Goal: Task Accomplishment & Management: Complete application form

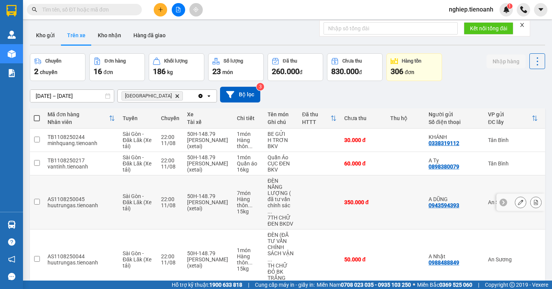
scroll to position [35, 0]
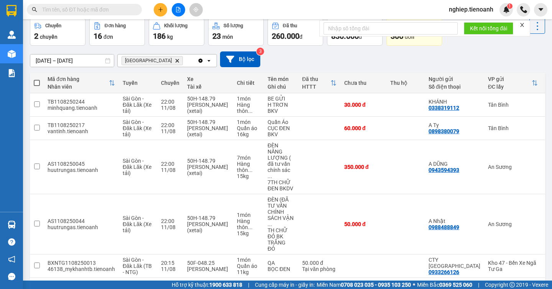
click at [36, 82] on span at bounding box center [37, 83] width 6 height 6
click at [37, 79] on input "checkbox" at bounding box center [37, 79] width 0 height 0
checkbox input "true"
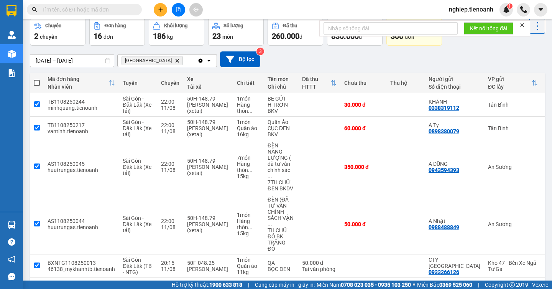
checkbox input "true"
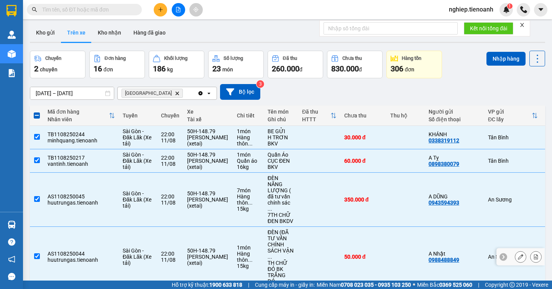
scroll to position [0, 0]
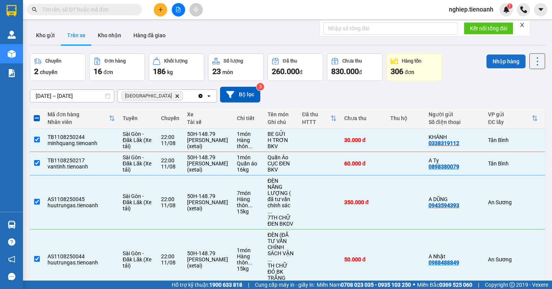
click at [496, 61] on button "Nhập hàng" at bounding box center [505, 61] width 39 height 14
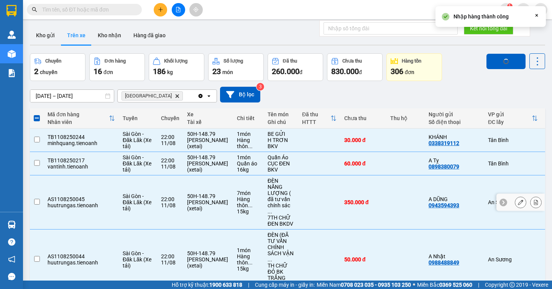
checkbox input "false"
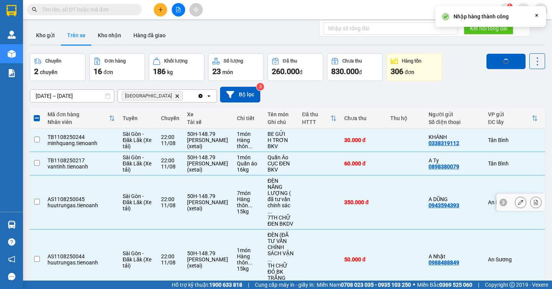
checkbox input "false"
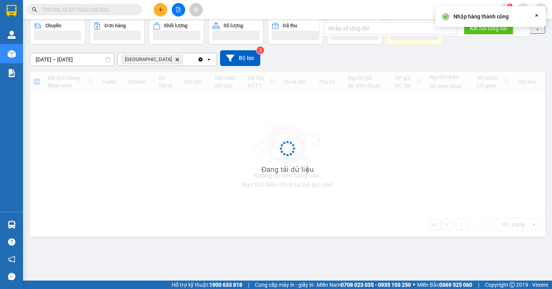
scroll to position [35, 0]
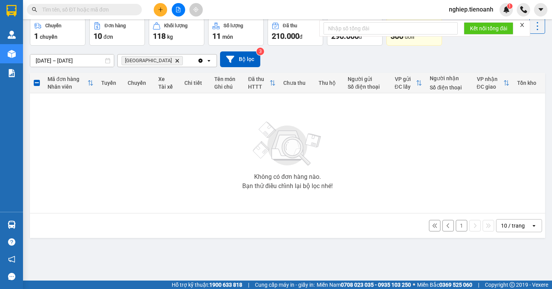
click at [456, 230] on button "1" at bounding box center [461, 225] width 11 height 11
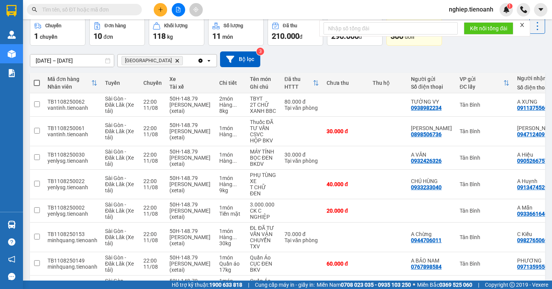
click at [34, 83] on span at bounding box center [37, 83] width 6 height 6
click at [37, 79] on input "checkbox" at bounding box center [37, 79] width 0 height 0
checkbox input "true"
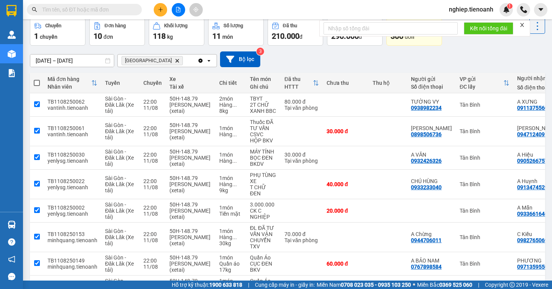
checkbox input "true"
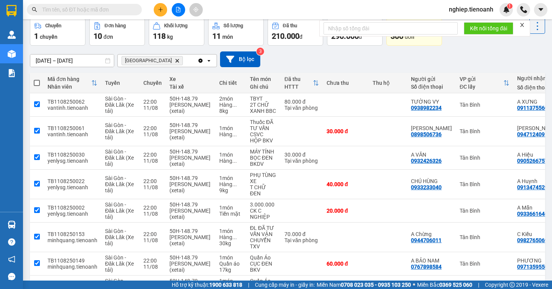
checkbox input "true"
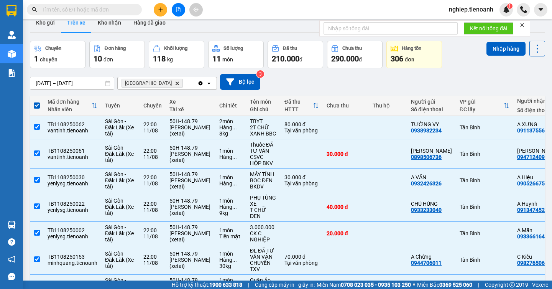
scroll to position [0, 0]
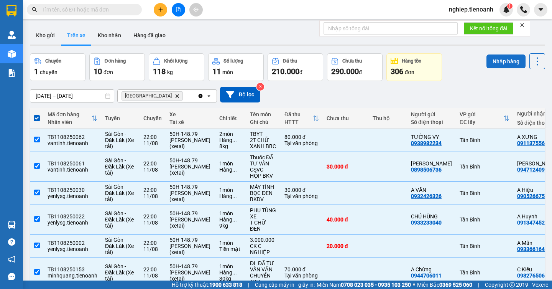
click at [500, 57] on button "Nhập hàng" at bounding box center [505, 61] width 39 height 14
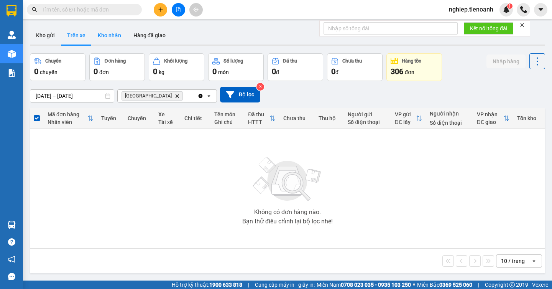
click at [97, 38] on button "Kho nhận" at bounding box center [110, 35] width 36 height 18
type input "[DATE] – [DATE]"
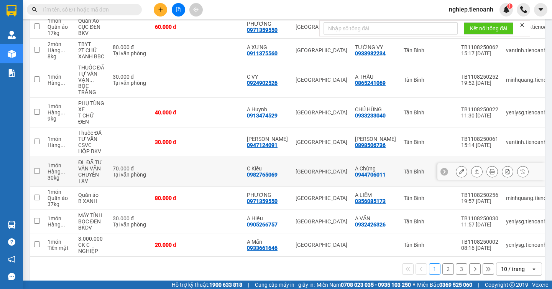
scroll to position [147, 0]
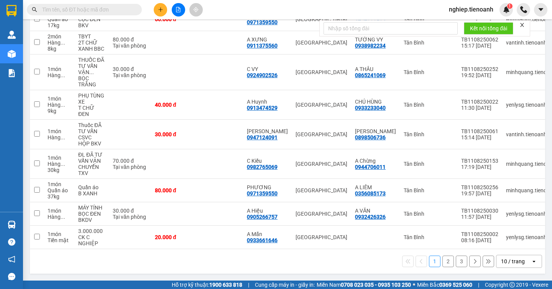
click at [442, 262] on button "2" at bounding box center [447, 260] width 11 height 11
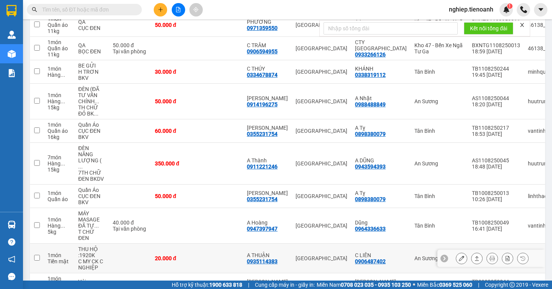
scroll to position [153, 0]
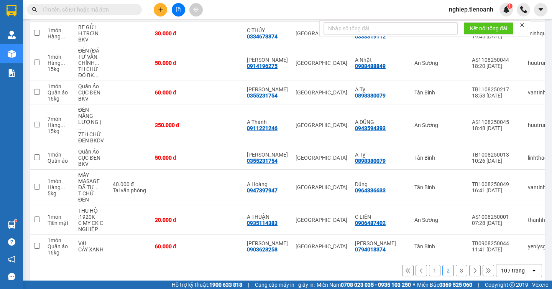
click at [67, 8] on input "text" at bounding box center [87, 9] width 90 height 8
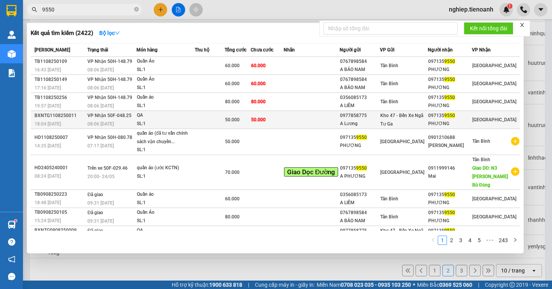
type input "9550"
click at [329, 123] on td at bounding box center [312, 120] width 56 height 18
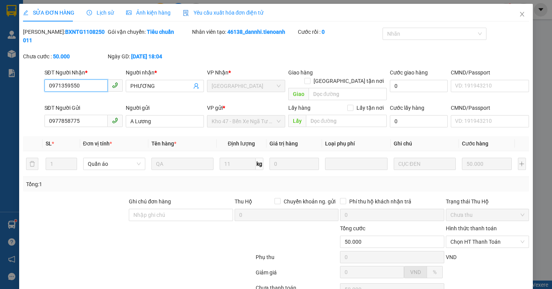
type input "0971359550"
type input "PHƯƠNG"
type input "0977858775"
type input "A Lương"
type input "50.000"
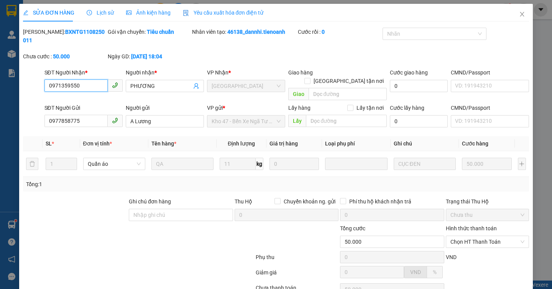
scroll to position [48, 0]
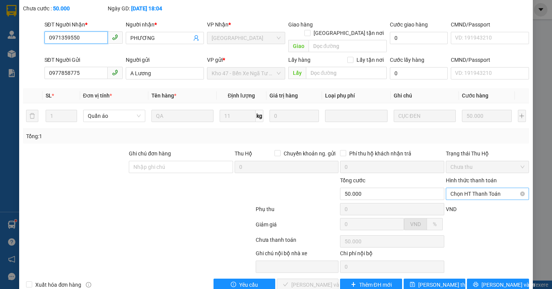
click at [469, 188] on span "Chọn HT Thanh Toán" at bounding box center [487, 193] width 74 height 11
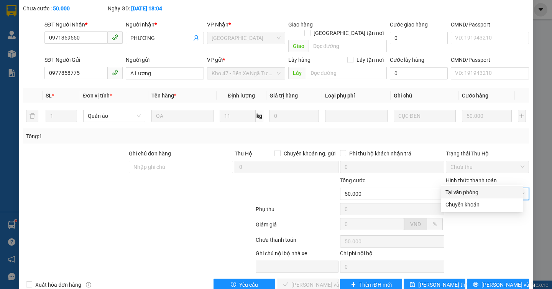
click at [461, 190] on div "Tại văn phòng" at bounding box center [481, 192] width 73 height 8
type input "0"
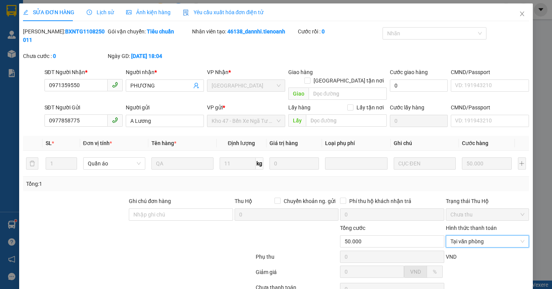
scroll to position [0, 0]
click at [520, 13] on icon "close" at bounding box center [522, 14] width 4 height 5
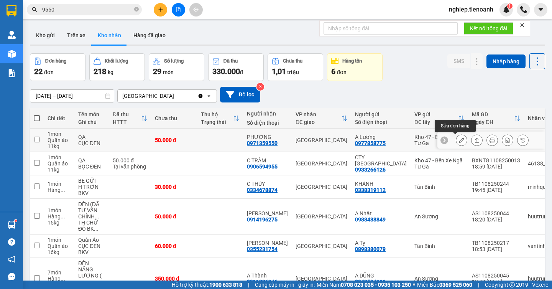
click at [459, 141] on icon at bounding box center [461, 139] width 5 height 5
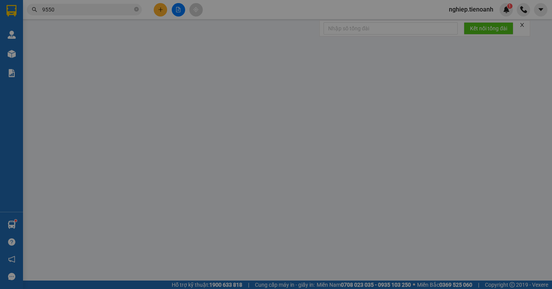
type input "0971359550"
type input "PHƯƠNG"
type input "0977858775"
type input "A Lương"
type input "50.000"
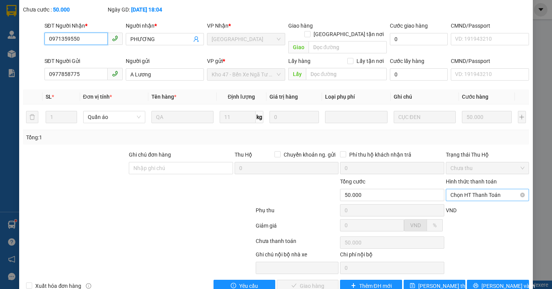
scroll to position [48, 0]
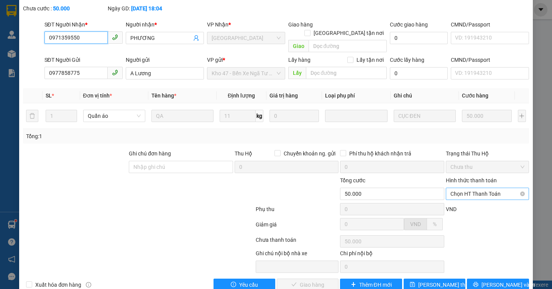
click at [466, 188] on span "Chọn HT Thanh Toán" at bounding box center [487, 193] width 74 height 11
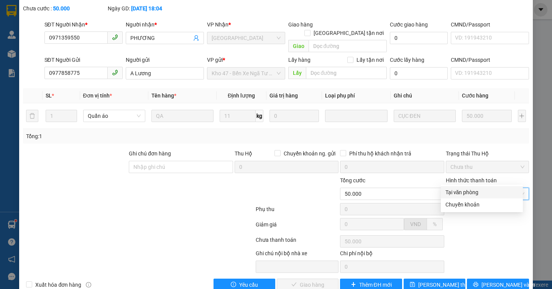
click at [451, 192] on div "Tại văn phòng" at bounding box center [481, 192] width 73 height 8
type input "0"
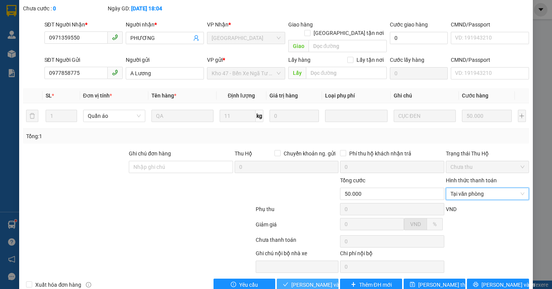
click at [312, 280] on span "[PERSON_NAME] và Giao hàng" at bounding box center [328, 284] width 74 height 8
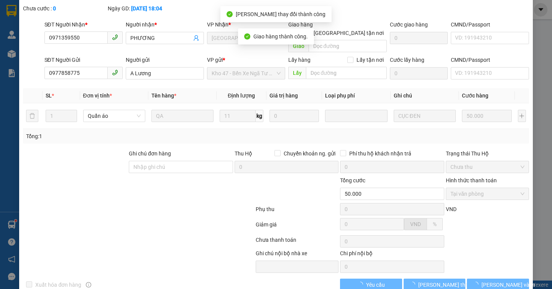
scroll to position [0, 0]
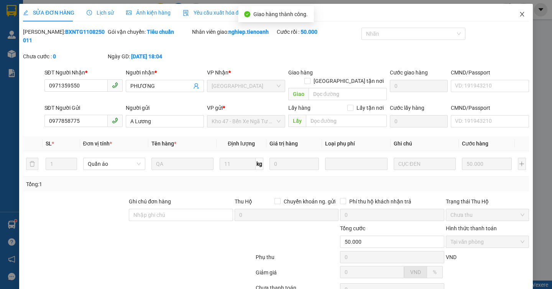
click at [519, 13] on icon "close" at bounding box center [522, 14] width 6 height 6
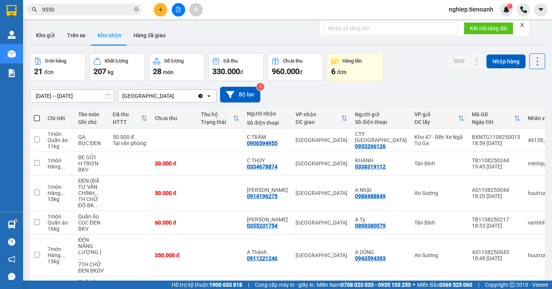
click at [82, 13] on input "9550" at bounding box center [87, 9] width 90 height 8
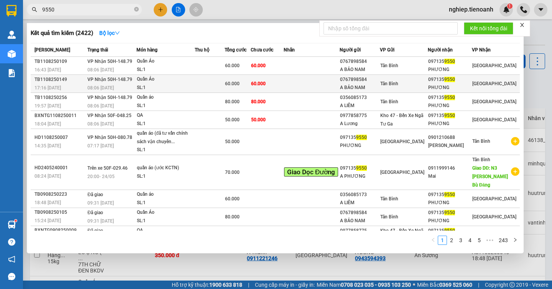
click at [306, 87] on td at bounding box center [312, 84] width 56 height 18
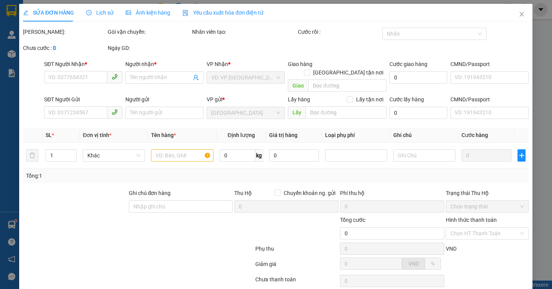
type input "0971359550"
type input "PHƯƠNG"
type input "0767898584"
type input "A BẢO NAM"
type input "046089000244"
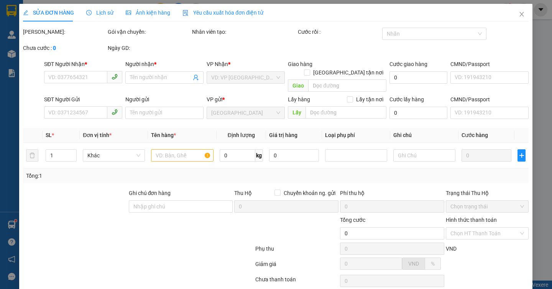
type input "60.000"
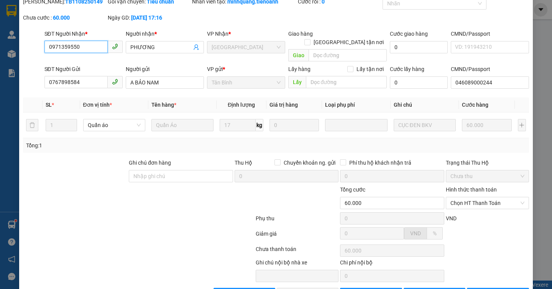
scroll to position [48, 0]
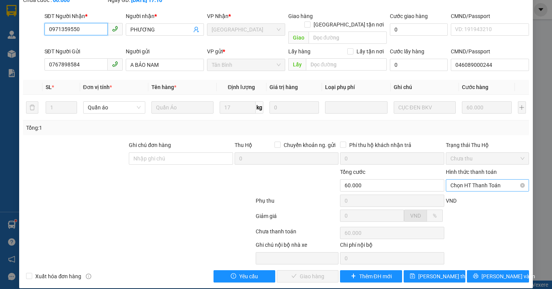
click at [455, 179] on span "Chọn HT Thanh Toán" at bounding box center [487, 184] width 74 height 11
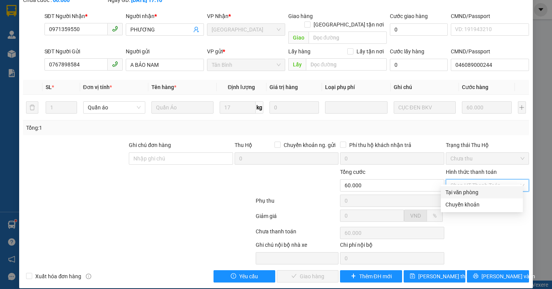
click at [453, 193] on div "Tại văn phòng" at bounding box center [481, 192] width 73 height 8
type input "0"
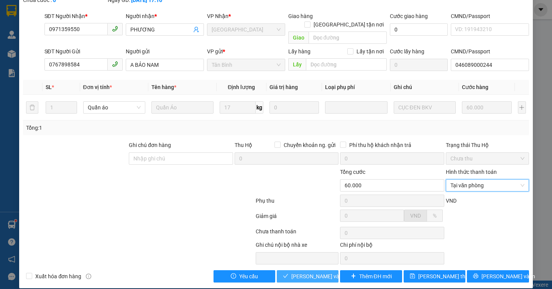
click at [305, 272] on span "[PERSON_NAME] và Giao hàng" at bounding box center [328, 276] width 74 height 8
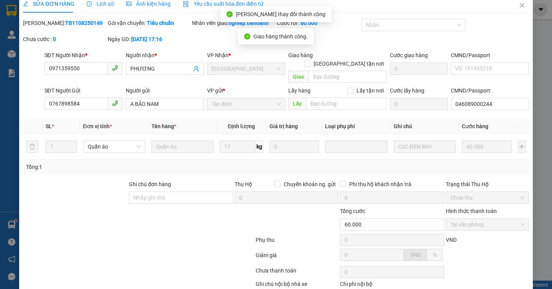
scroll to position [0, 0]
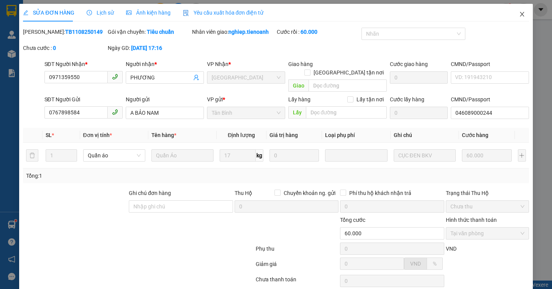
click at [520, 15] on icon "close" at bounding box center [522, 14] width 4 height 5
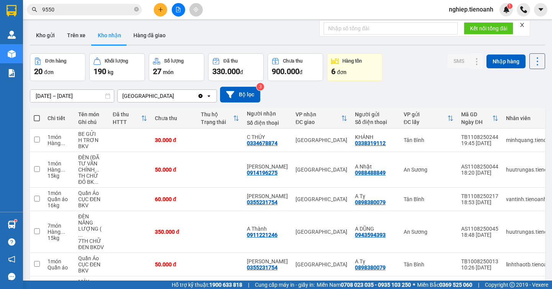
click at [82, 11] on input "9550" at bounding box center [87, 9] width 90 height 8
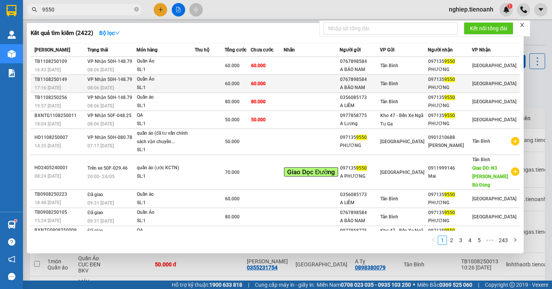
click at [312, 87] on td at bounding box center [312, 84] width 56 height 18
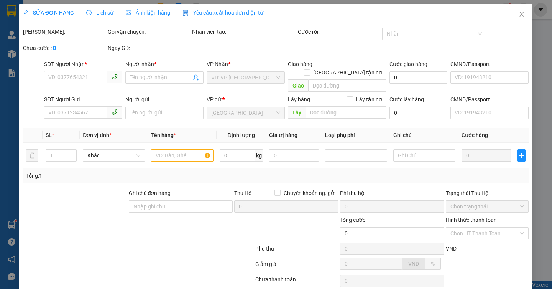
type input "0971359550"
type input "PHƯƠNG"
type input "0767898584"
type input "A BẢO NAM"
type input "046089000244"
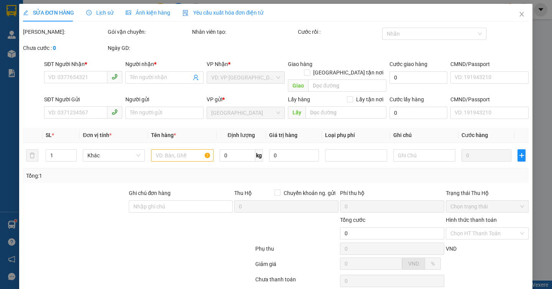
type input "60.000"
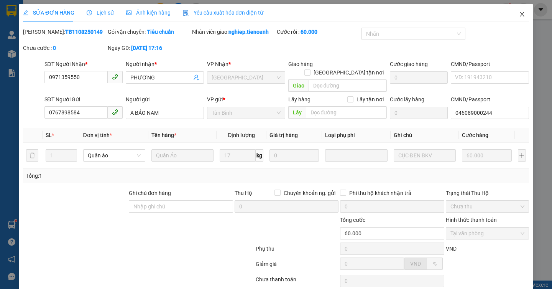
click at [512, 12] on span "Close" at bounding box center [521, 14] width 21 height 21
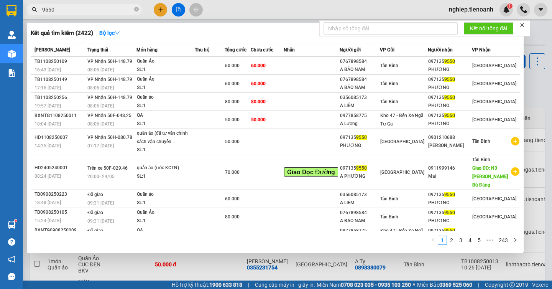
click at [83, 15] on span "9550" at bounding box center [84, 9] width 115 height 11
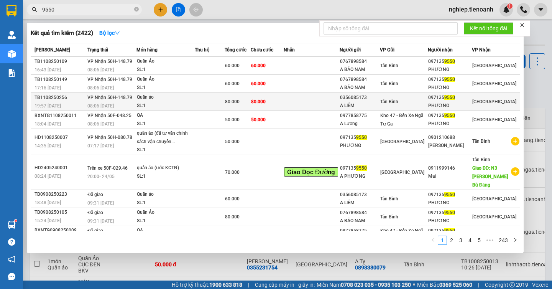
click at [315, 103] on td at bounding box center [312, 102] width 56 height 18
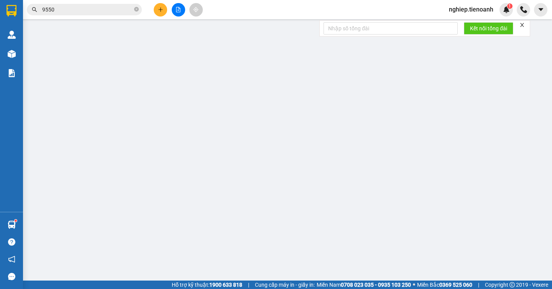
type input "0971359550"
type input "PHƯƠNG"
type input "0356085173"
type input "A LIÊM"
type input "079080029896"
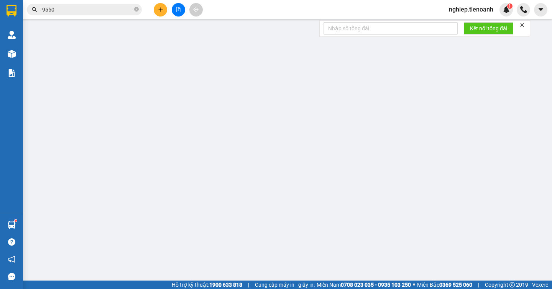
type input "80.000"
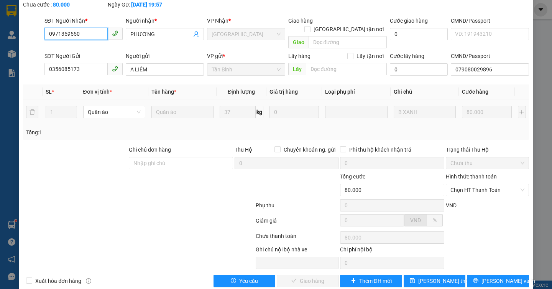
scroll to position [48, 0]
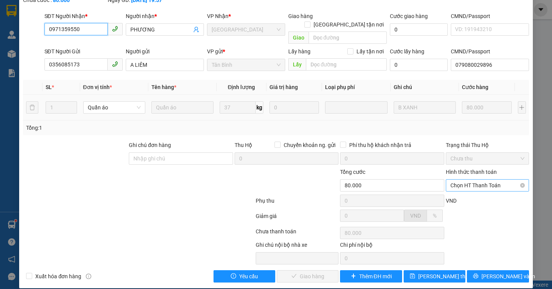
click at [477, 179] on span "Chọn HT Thanh Toán" at bounding box center [487, 184] width 74 height 11
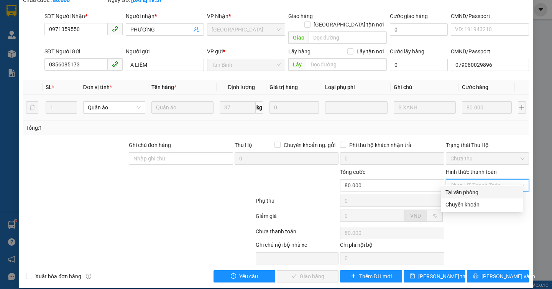
click at [471, 190] on div "Tại văn phòng" at bounding box center [481, 192] width 73 height 8
type input "0"
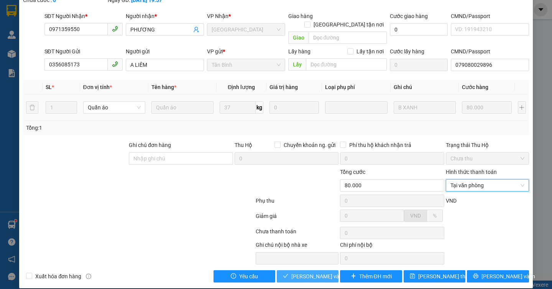
click at [306, 272] on span "[PERSON_NAME] và Giao hàng" at bounding box center [328, 276] width 74 height 8
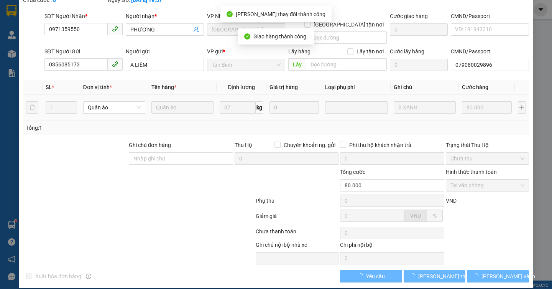
scroll to position [0, 0]
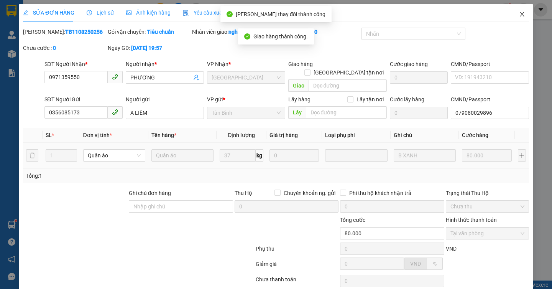
click at [519, 14] on icon "close" at bounding box center [522, 14] width 6 height 6
click at [518, 14] on div at bounding box center [522, 9] width 13 height 13
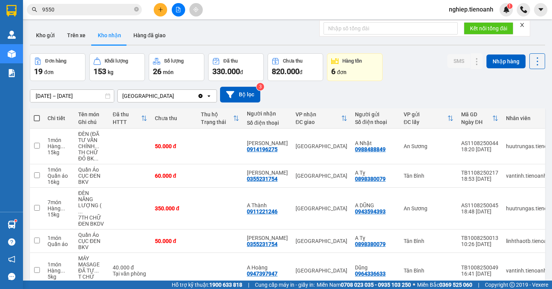
click at [112, 9] on input "9550" at bounding box center [87, 9] width 90 height 8
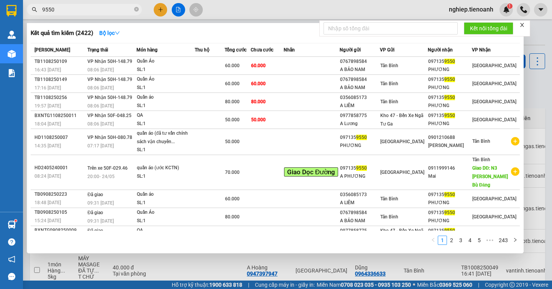
click at [530, 90] on div at bounding box center [276, 144] width 552 height 289
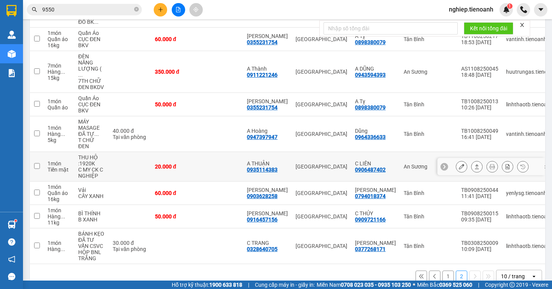
scroll to position [148, 0]
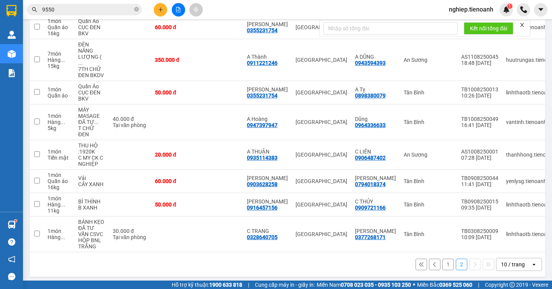
click at [444, 261] on button "1" at bounding box center [447, 263] width 11 height 11
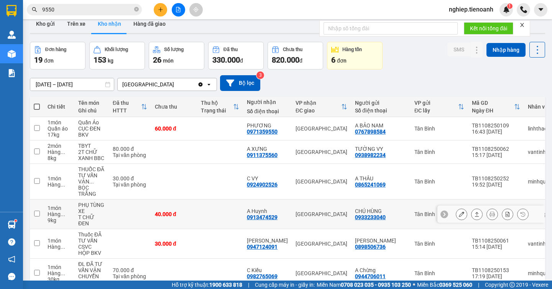
scroll to position [0, 0]
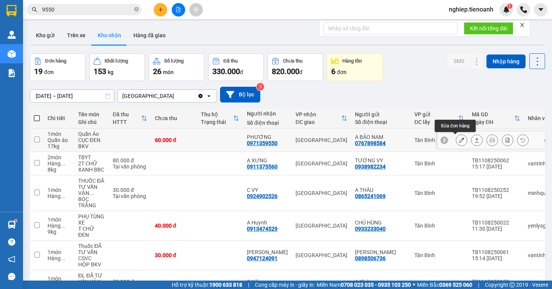
click at [459, 141] on icon at bounding box center [461, 139] width 5 height 5
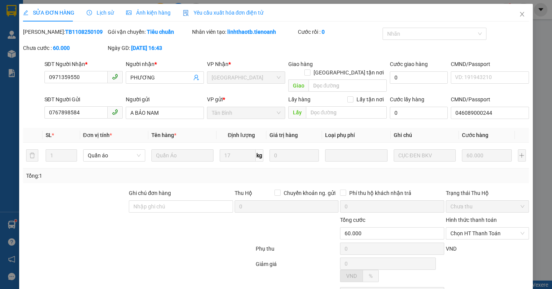
type input "0971359550"
type input "PHƯƠNG"
type input "0767898584"
type input "A BẢO NAM"
type input "046089000244"
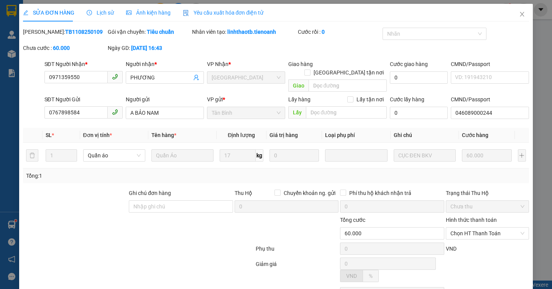
type input "60.000"
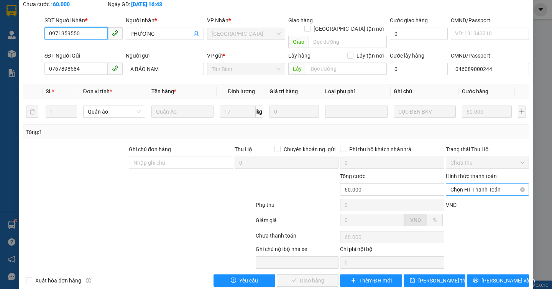
scroll to position [44, 0]
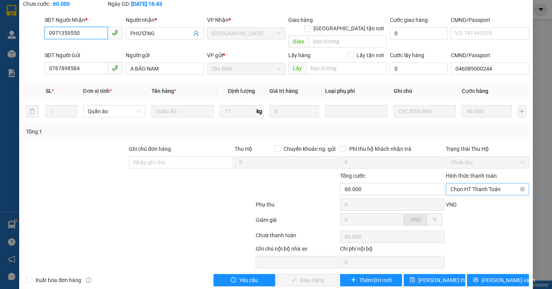
click at [465, 183] on span "Chọn HT Thanh Toán" at bounding box center [487, 188] width 74 height 11
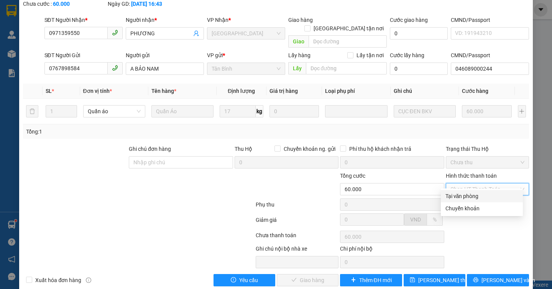
click at [461, 195] on div "Tại văn phòng" at bounding box center [481, 196] width 73 height 8
type input "0"
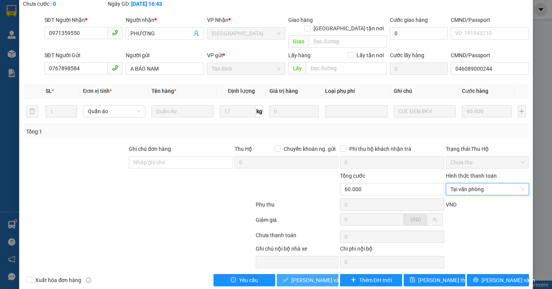
click at [298, 275] on span "[PERSON_NAME] và Giao hàng" at bounding box center [328, 279] width 74 height 8
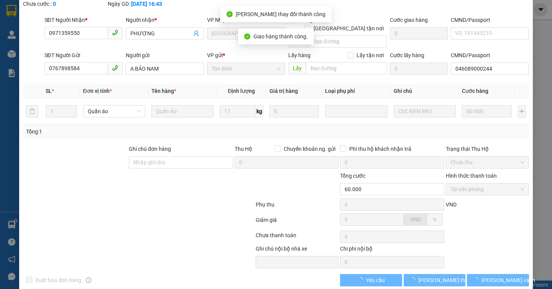
scroll to position [0, 0]
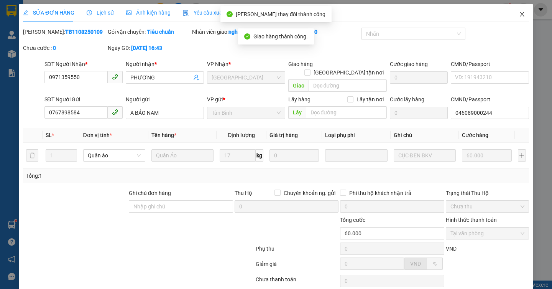
click at [519, 15] on icon "close" at bounding box center [522, 14] width 6 height 6
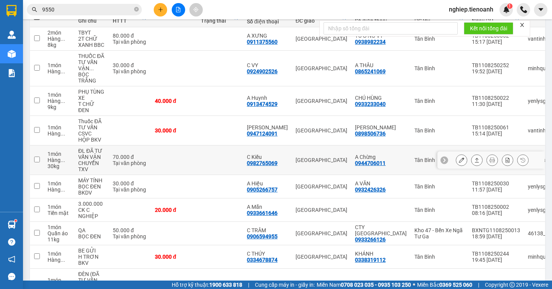
scroll to position [115, 0]
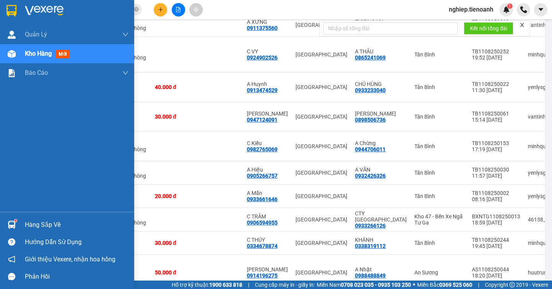
click at [46, 221] on div "Hàng sắp về" at bounding box center [76, 224] width 103 height 11
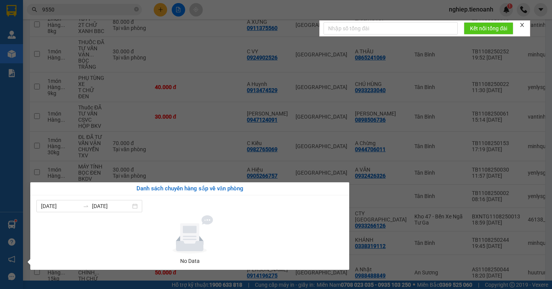
click at [224, 75] on section "Kết quả tìm kiếm ( 2422 ) Bộ lọc Mã ĐH Trạng thái Món hàng Thu hộ Tổng cước Chư…" at bounding box center [276, 144] width 552 height 289
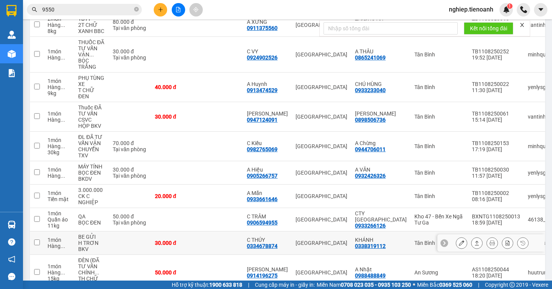
scroll to position [153, 0]
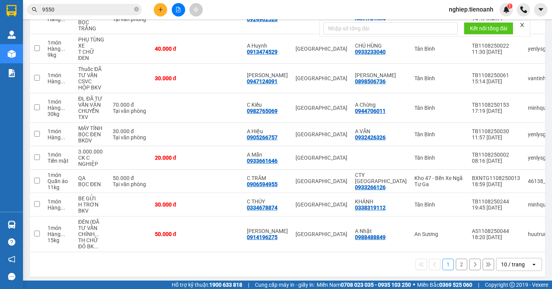
click at [457, 267] on button "2" at bounding box center [461, 263] width 11 height 11
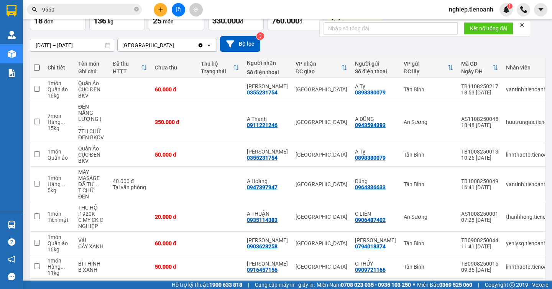
scroll to position [36, 0]
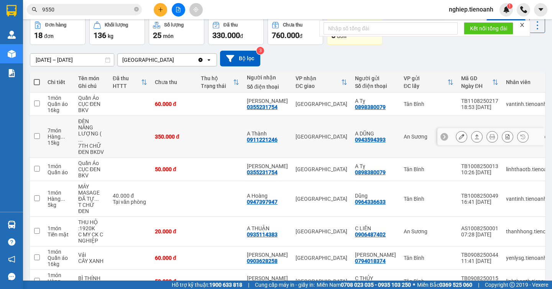
click at [458, 135] on button at bounding box center [461, 136] width 11 height 13
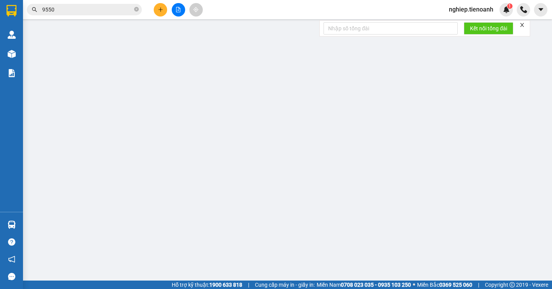
type input "0911221246"
type input "A Thành"
type input "0943594393"
type input "A DŨNG"
type input "350.000"
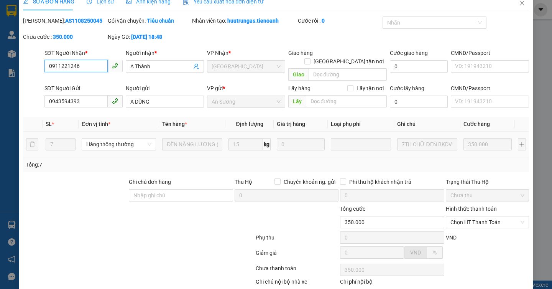
scroll to position [48, 0]
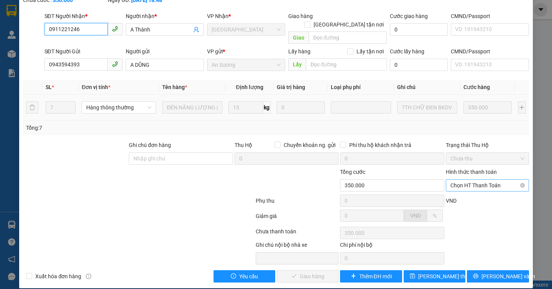
click at [458, 179] on span "Chọn HT Thanh Toán" at bounding box center [487, 184] width 74 height 11
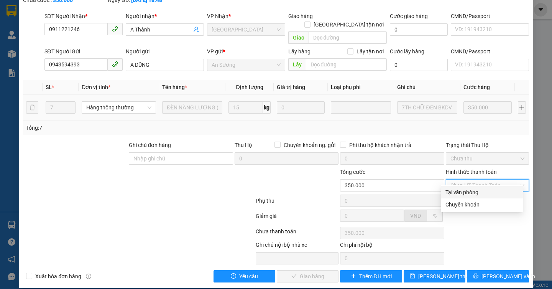
click at [454, 190] on div "Tại văn phòng" at bounding box center [481, 192] width 73 height 8
type input "0"
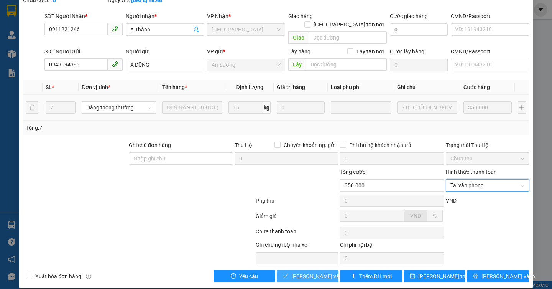
click at [310, 272] on span "[PERSON_NAME] và Giao hàng" at bounding box center [328, 276] width 74 height 8
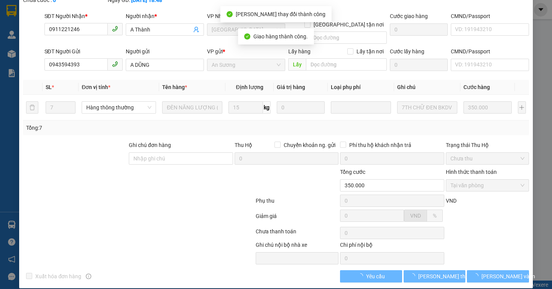
scroll to position [0, 0]
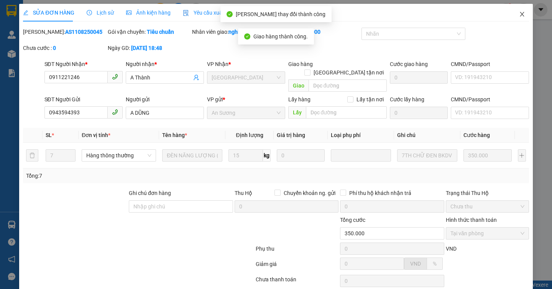
click at [520, 12] on span "Close" at bounding box center [521, 14] width 21 height 21
click at [520, 12] on img at bounding box center [523, 9] width 7 height 7
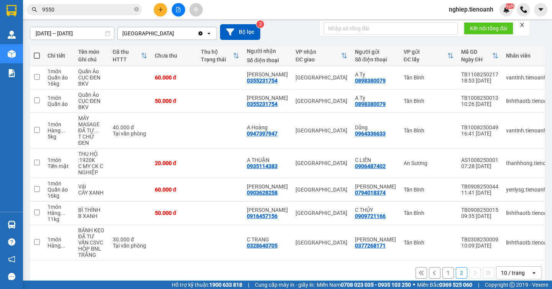
scroll to position [77, 0]
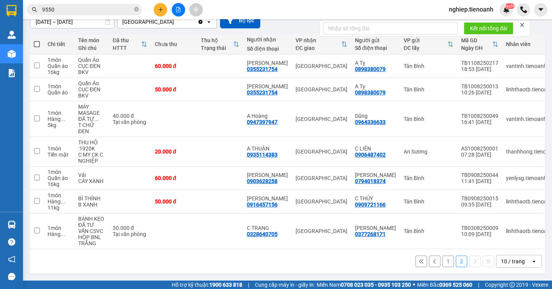
click at [442, 261] on button "1" at bounding box center [447, 260] width 11 height 11
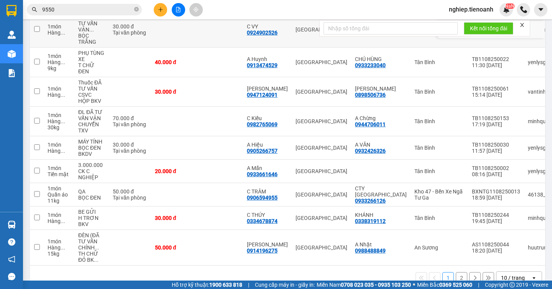
scroll to position [153, 0]
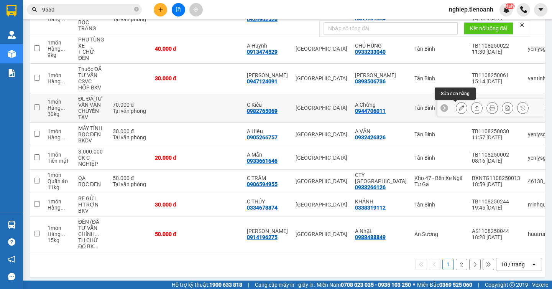
click at [459, 110] on icon at bounding box center [461, 107] width 5 height 5
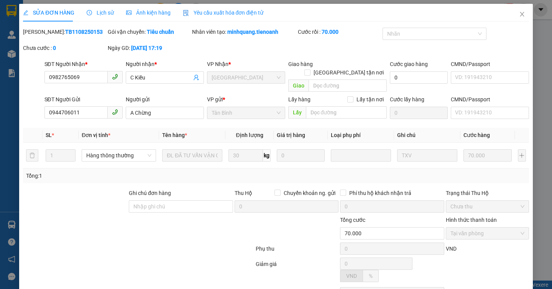
type input "0982765069"
type input "C Kiều"
type input "0944706011"
type input "A Chừng"
type input "70.000"
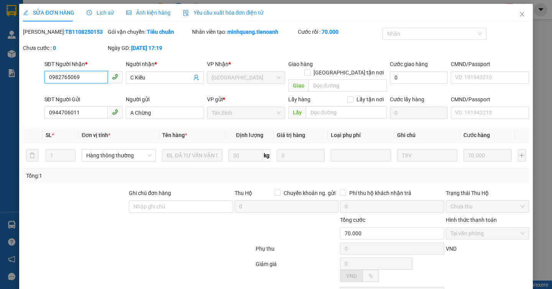
scroll to position [44, 0]
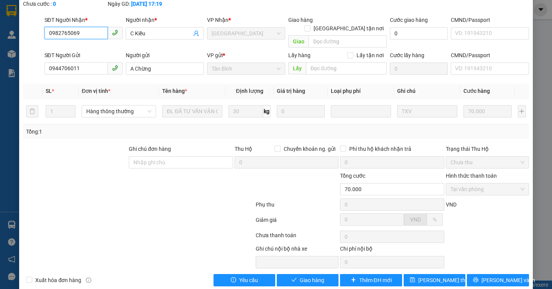
click at [463, 184] on span "Tại văn phòng" at bounding box center [487, 188] width 74 height 11
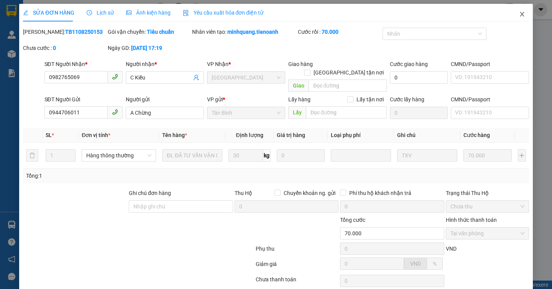
drag, startPoint x: 513, startPoint y: 16, endPoint x: 45, endPoint y: 18, distance: 467.8
click at [519, 16] on icon "close" at bounding box center [522, 14] width 6 height 6
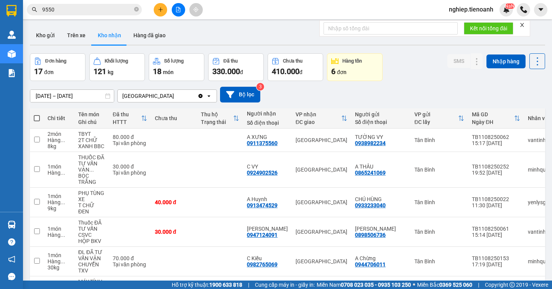
click at [69, 13] on input "9550" at bounding box center [87, 9] width 90 height 8
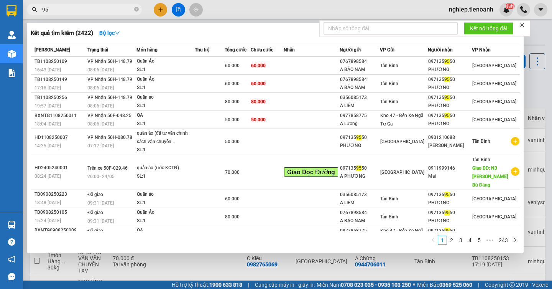
type input "9"
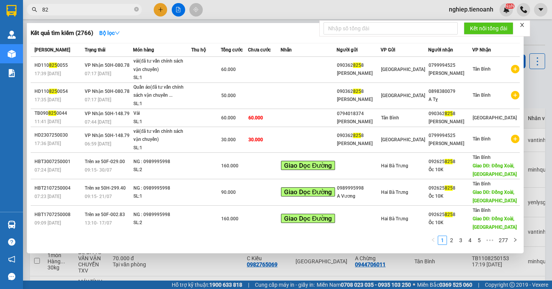
type input "8"
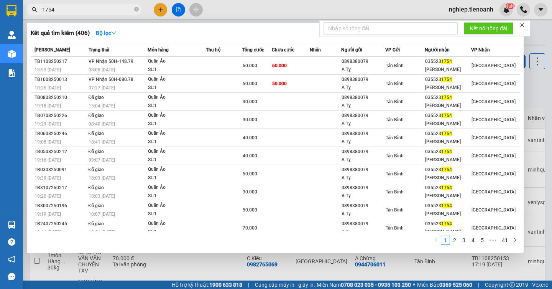
click at [537, 110] on div at bounding box center [276, 144] width 552 height 289
click at [83, 10] on input "1754" at bounding box center [87, 9] width 90 height 8
type input "1"
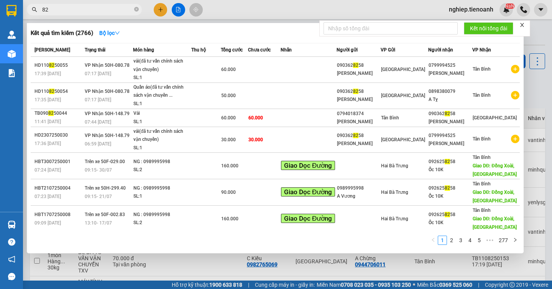
type input "8"
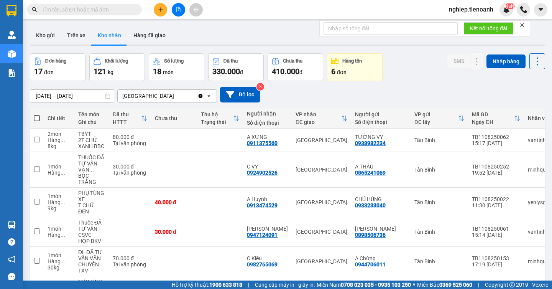
click at [90, 11] on input "text" at bounding box center [87, 9] width 90 height 8
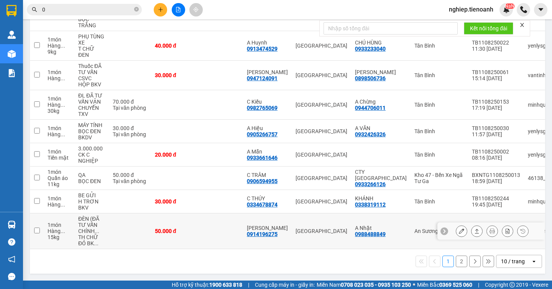
scroll to position [159, 0]
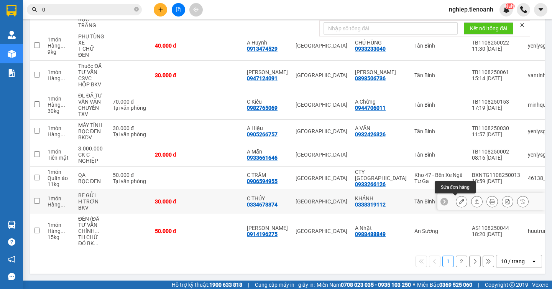
type input "0"
click at [459, 201] on icon at bounding box center [461, 200] width 5 height 5
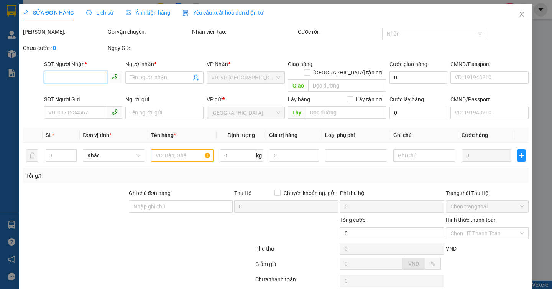
type input "0334678874"
type input "C THÚY"
type input "0338319112"
type input "KHÁNH"
type input "30.000"
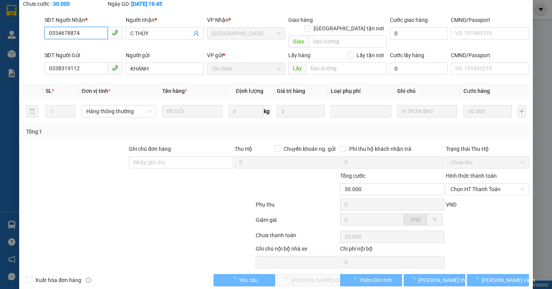
scroll to position [48, 0]
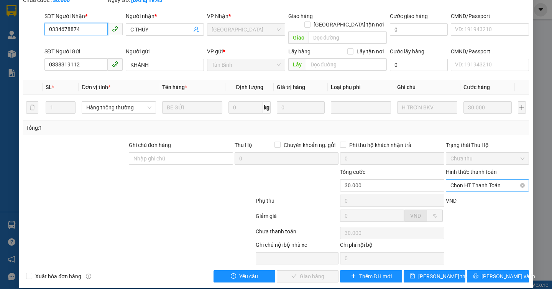
click at [459, 179] on span "Chọn HT Thanh Toán" at bounding box center [487, 184] width 74 height 11
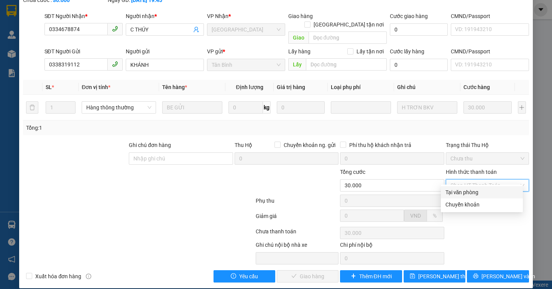
click at [451, 192] on div "Tại văn phòng" at bounding box center [481, 192] width 73 height 8
type input "0"
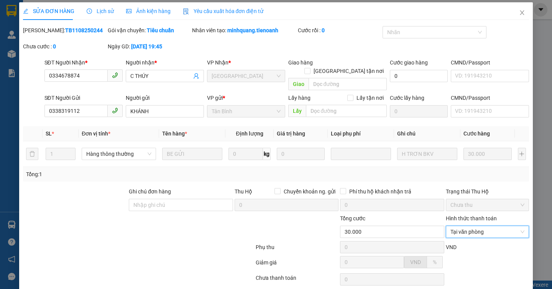
scroll to position [0, 0]
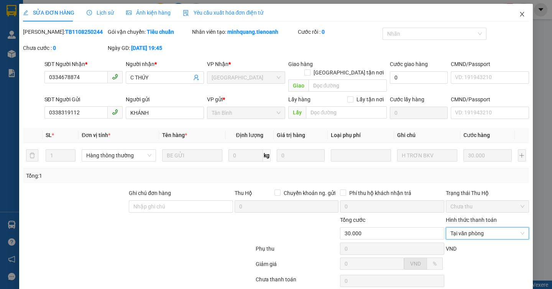
click at [519, 16] on icon "close" at bounding box center [522, 14] width 6 height 6
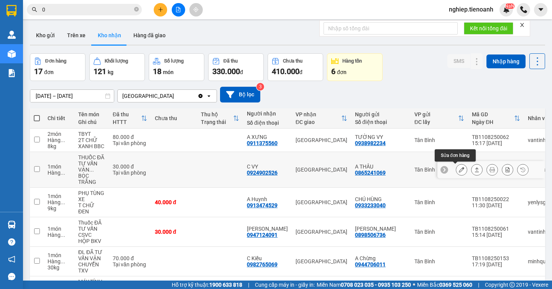
click at [459, 171] on icon at bounding box center [461, 169] width 5 height 5
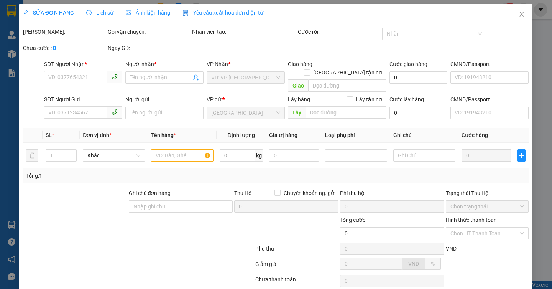
type input "0924902526"
type input "C VY"
type input "0865241069"
type input "A THÂU"
type input "30.000"
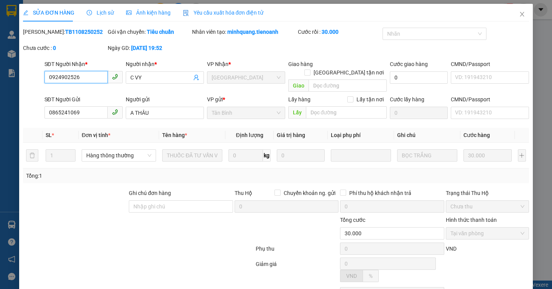
scroll to position [44, 0]
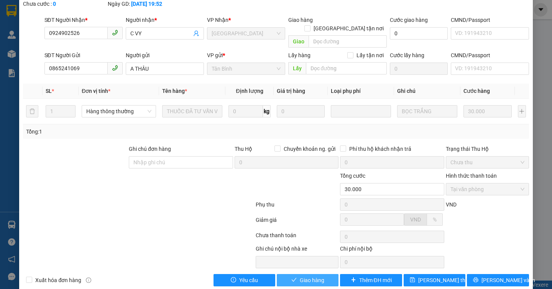
click at [303, 275] on span "Giao hàng" at bounding box center [312, 279] width 25 height 8
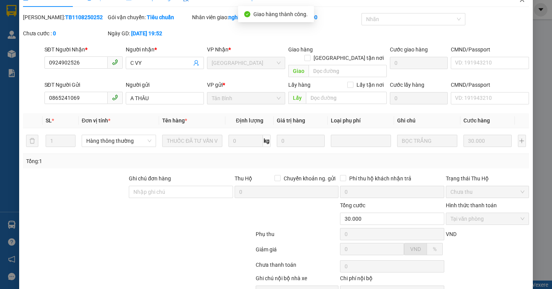
scroll to position [0, 0]
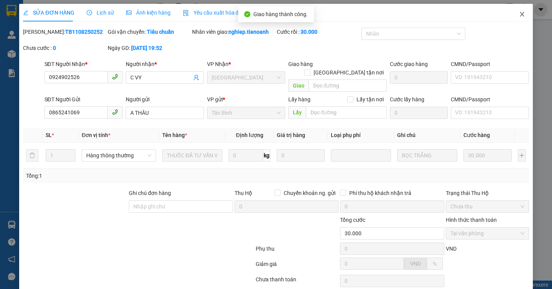
click at [511, 12] on span "Close" at bounding box center [521, 14] width 21 height 21
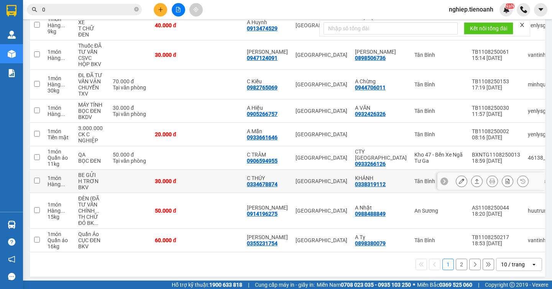
scroll to position [147, 0]
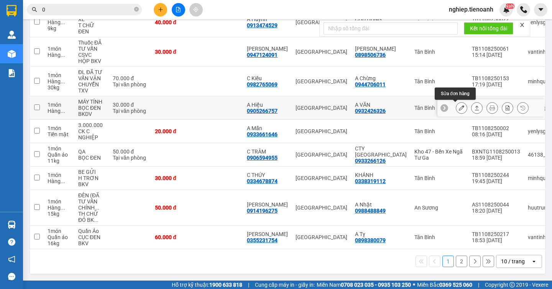
click at [456, 102] on button at bounding box center [461, 107] width 11 height 13
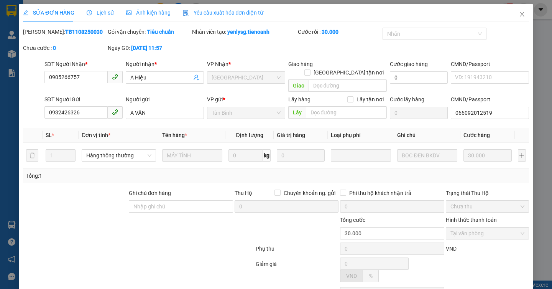
type input "0905266757"
type input "A Hiệu"
type input "0932426326"
type input "A VĂN"
type input "066092012519"
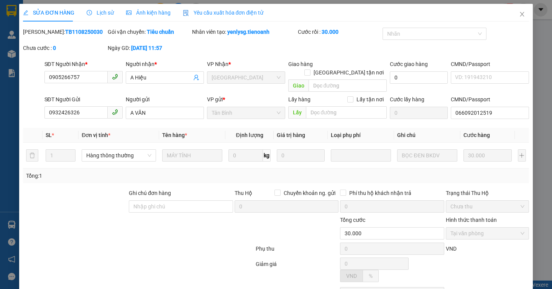
type input "30.000"
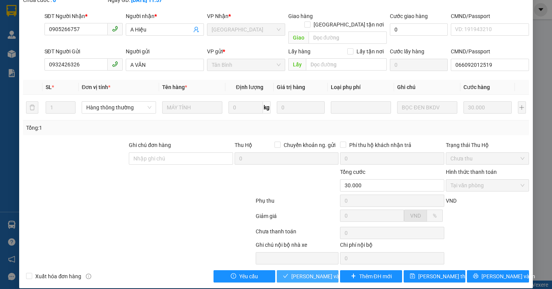
click at [297, 272] on span "[PERSON_NAME] và Giao hàng" at bounding box center [328, 276] width 74 height 8
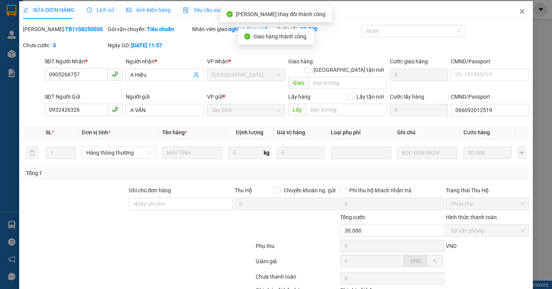
scroll to position [0, 0]
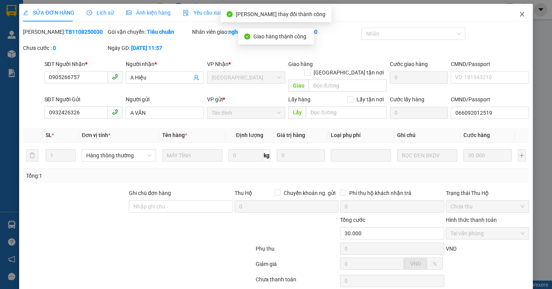
click at [513, 8] on span "Close" at bounding box center [521, 14] width 21 height 21
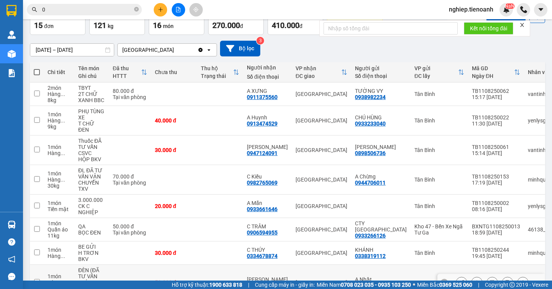
scroll to position [147, 0]
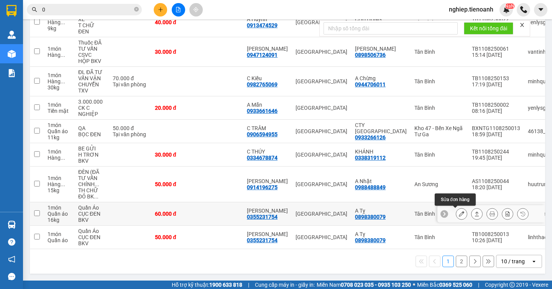
click at [459, 211] on icon at bounding box center [461, 213] width 5 height 5
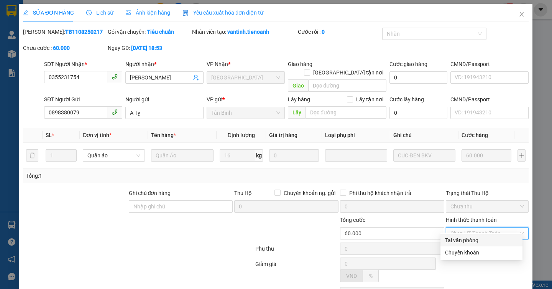
type input "0355231754"
type input "[PERSON_NAME]"
type input "0898380079"
type input "A Tỵ"
type input "60.000"
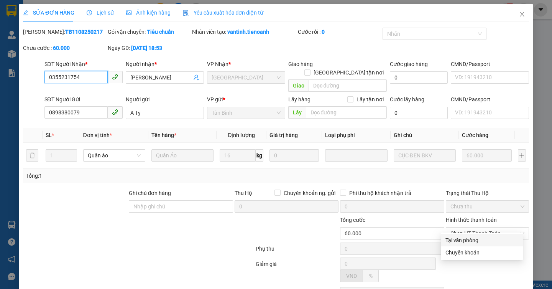
scroll to position [44, 0]
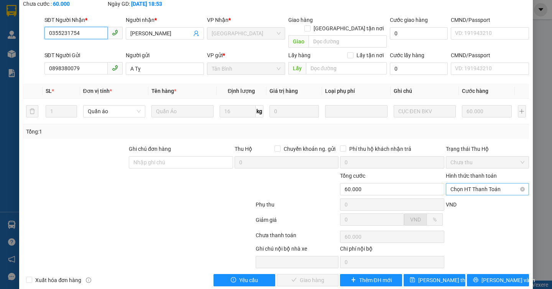
click at [467, 183] on span "Chọn HT Thanh Toán" at bounding box center [487, 188] width 74 height 11
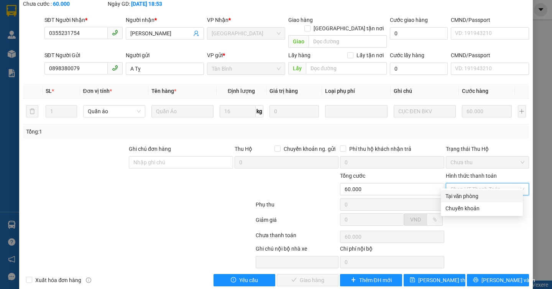
click at [453, 194] on div "Tại văn phòng" at bounding box center [481, 196] width 73 height 8
click at [453, 200] on div "VND" at bounding box center [487, 206] width 85 height 13
type input "0"
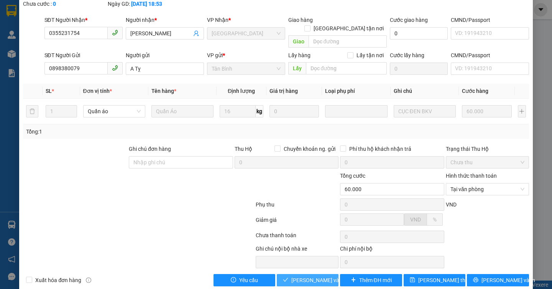
click at [305, 275] on span "[PERSON_NAME] và Giao hàng" at bounding box center [328, 279] width 74 height 8
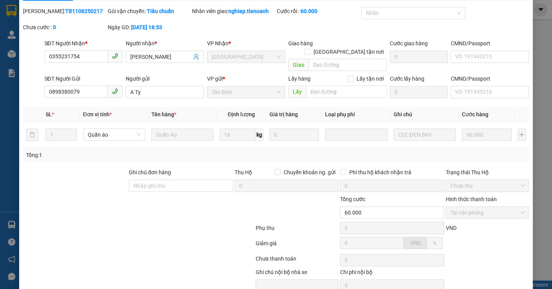
scroll to position [0, 0]
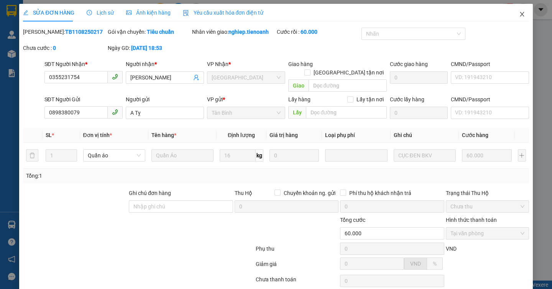
click at [516, 10] on span "Close" at bounding box center [521, 14] width 21 height 21
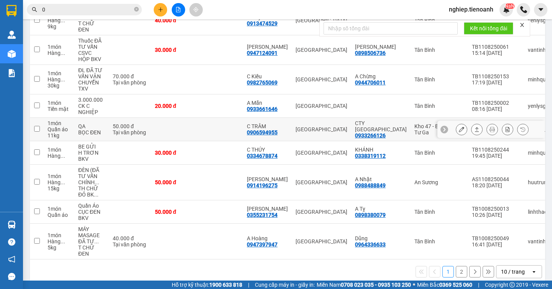
scroll to position [153, 0]
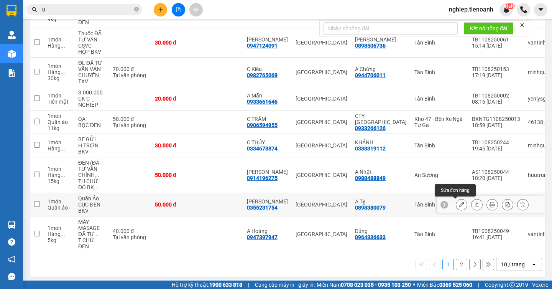
click at [459, 205] on icon at bounding box center [461, 204] width 5 height 5
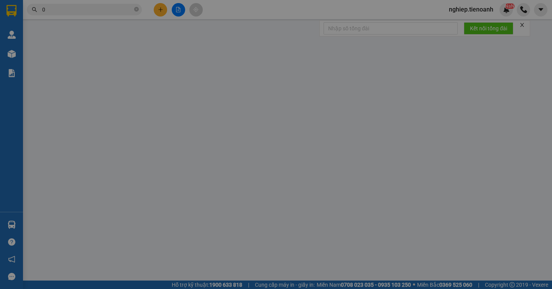
type input "0355231754"
type input "[PERSON_NAME]"
type input "0898380079"
type input "A Tỵ"
type input "50.000"
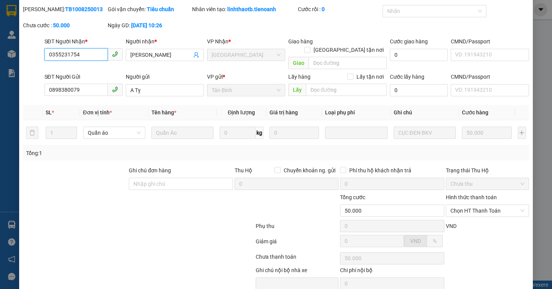
scroll to position [48, 0]
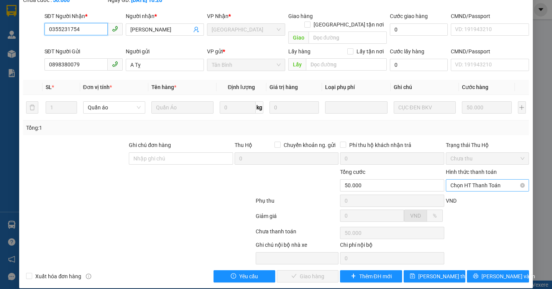
click at [468, 181] on span "Chọn HT Thanh Toán" at bounding box center [487, 184] width 74 height 11
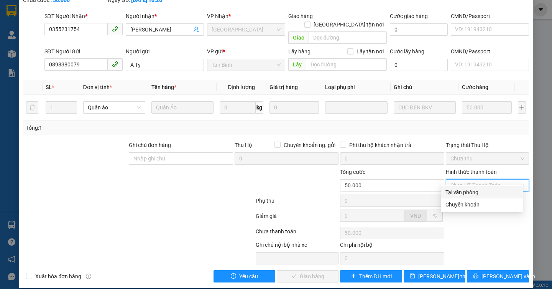
click at [449, 192] on div "Tại văn phòng" at bounding box center [481, 192] width 73 height 8
type input "0"
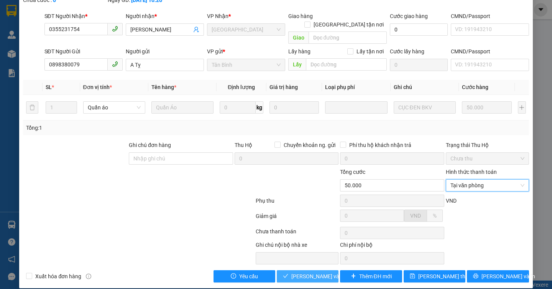
click at [313, 272] on span "[PERSON_NAME] và Giao hàng" at bounding box center [328, 276] width 74 height 8
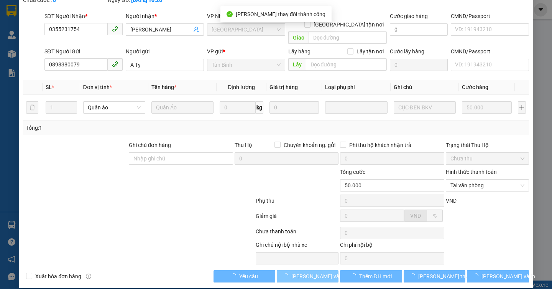
scroll to position [0, 0]
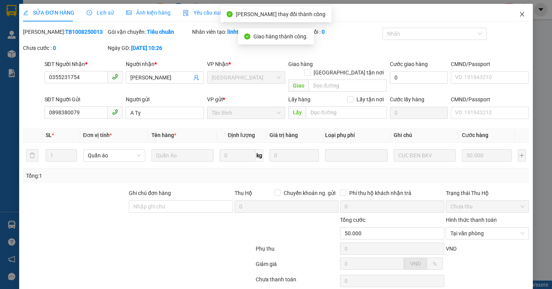
click at [515, 18] on span "Close" at bounding box center [521, 14] width 21 height 21
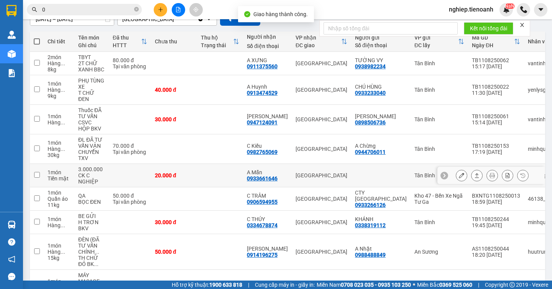
scroll to position [115, 0]
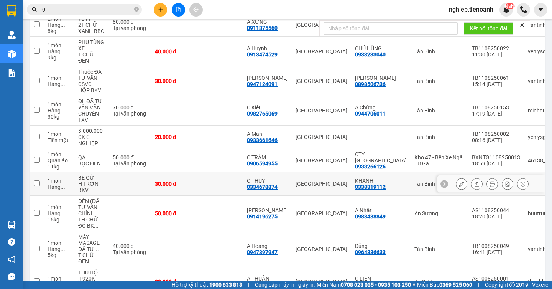
click at [459, 185] on icon at bounding box center [461, 183] width 5 height 5
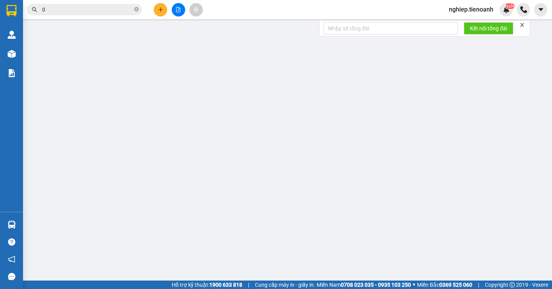
type input "0334678874"
type input "C THÚY"
type input "0338319112"
type input "KHÁNH"
type input "30.000"
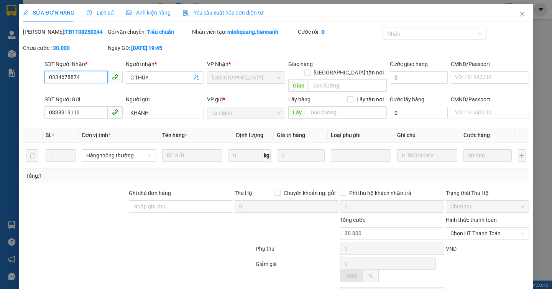
scroll to position [44, 0]
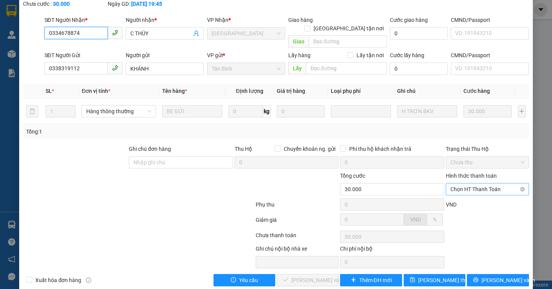
click at [461, 183] on span "Chọn HT Thanh Toán" at bounding box center [487, 188] width 74 height 11
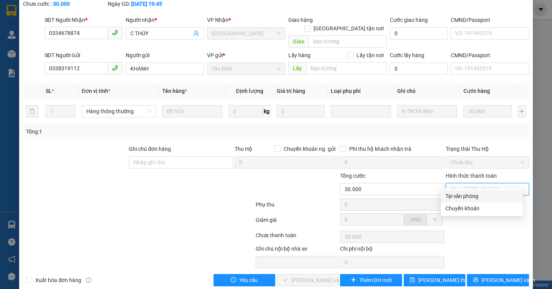
click at [457, 195] on div "Tại văn phòng" at bounding box center [481, 196] width 73 height 8
type input "0"
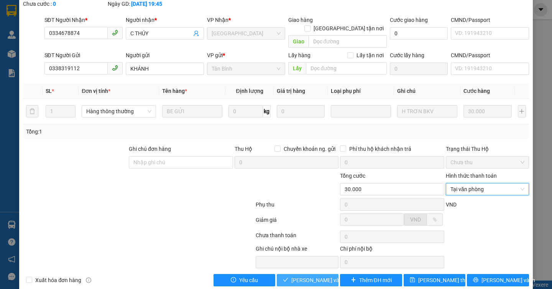
click at [312, 275] on span "[PERSON_NAME] và Giao hàng" at bounding box center [328, 279] width 74 height 8
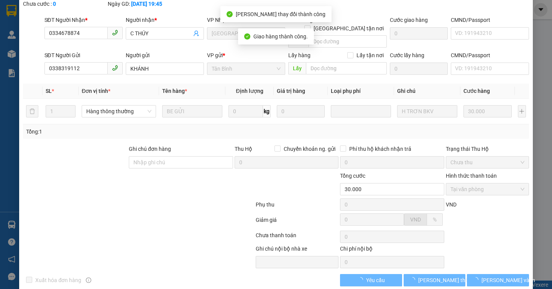
scroll to position [0, 0]
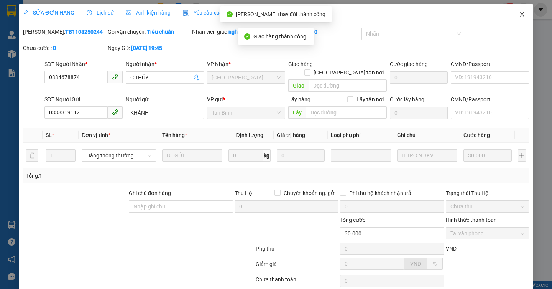
click at [519, 12] on icon "close" at bounding box center [522, 14] width 6 height 6
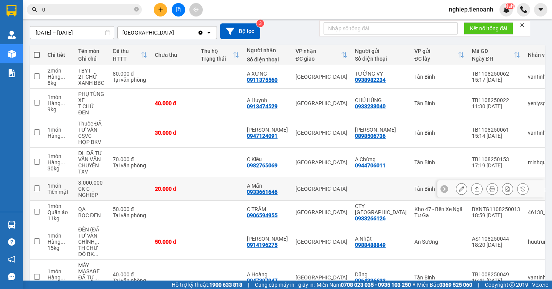
scroll to position [77, 0]
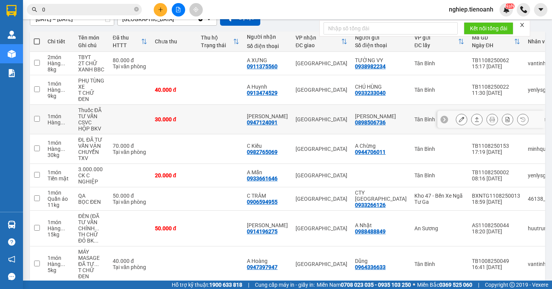
click at [459, 120] on icon at bounding box center [461, 118] width 5 height 5
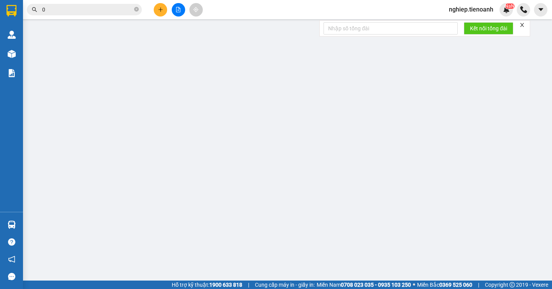
type input "0947124091"
type input "[PERSON_NAME]"
type input "241108546"
type input "0898506736"
type input "[PERSON_NAME]"
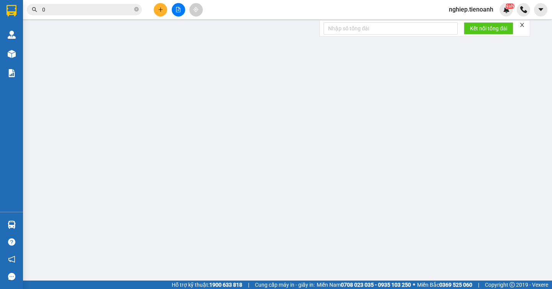
type input "038191010082"
type input "30.000"
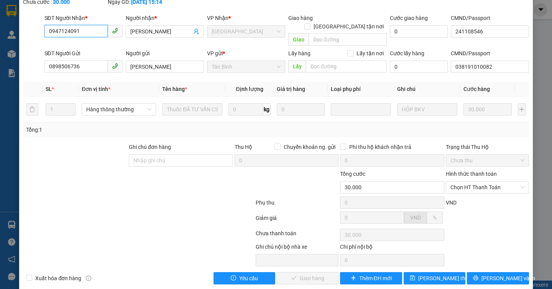
scroll to position [48, 0]
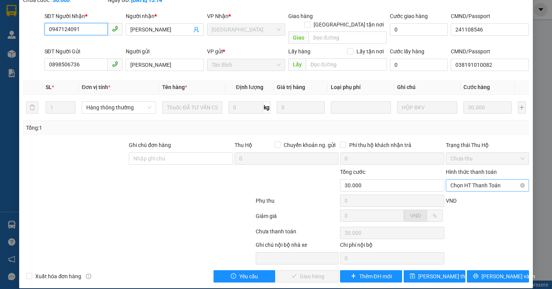
click at [472, 179] on span "Chọn HT Thanh Toán" at bounding box center [487, 184] width 74 height 11
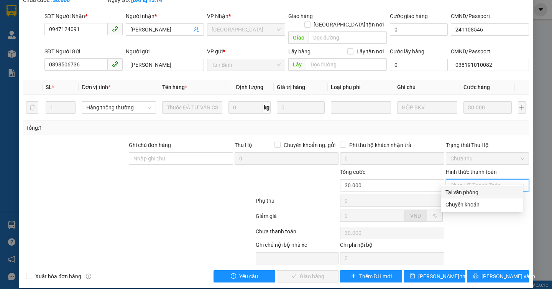
click at [461, 186] on div "Tại văn phòng" at bounding box center [482, 192] width 82 height 12
type input "0"
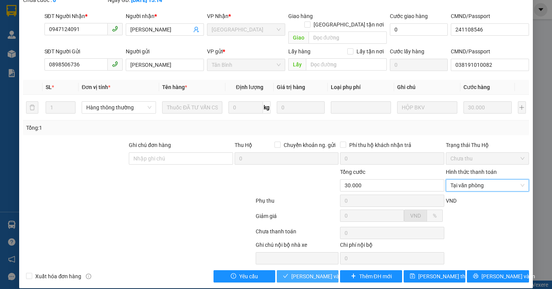
drag, startPoint x: 297, startPoint y: 266, endPoint x: 295, endPoint y: 257, distance: 9.1
click at [296, 272] on span "[PERSON_NAME] và Giao hàng" at bounding box center [328, 276] width 74 height 8
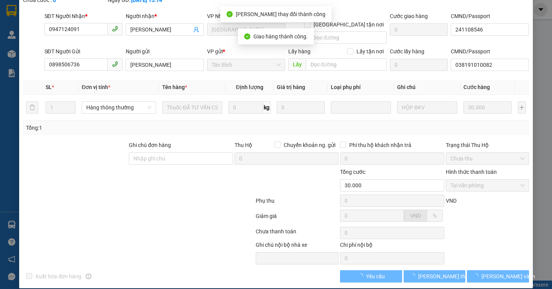
scroll to position [0, 0]
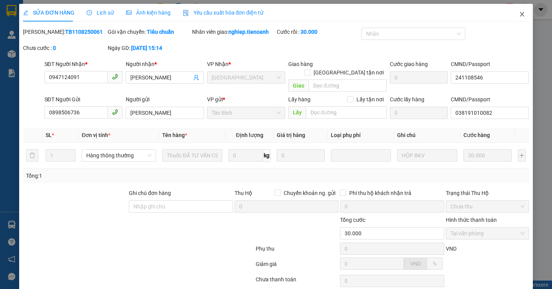
click at [520, 16] on icon "close" at bounding box center [522, 14] width 4 height 5
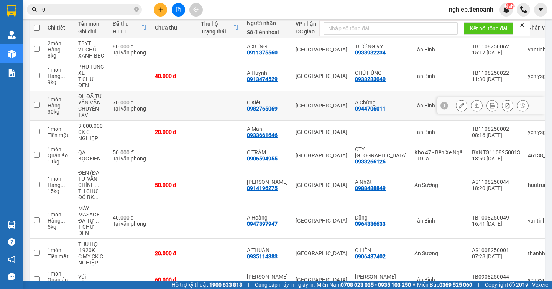
scroll to position [77, 0]
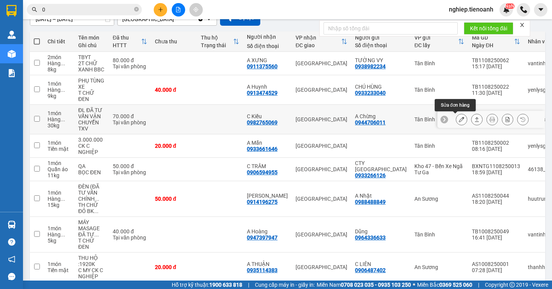
click at [458, 119] on button at bounding box center [461, 119] width 11 height 13
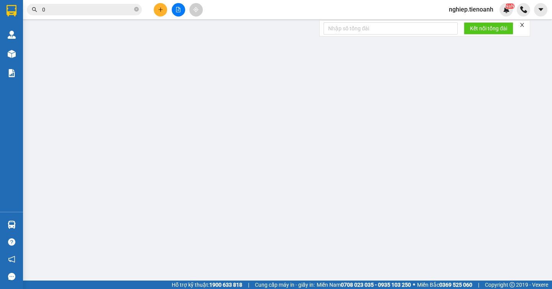
type input "0982765069"
type input "C Kiều"
type input "0944706011"
type input "A Chừng"
type input "70.000"
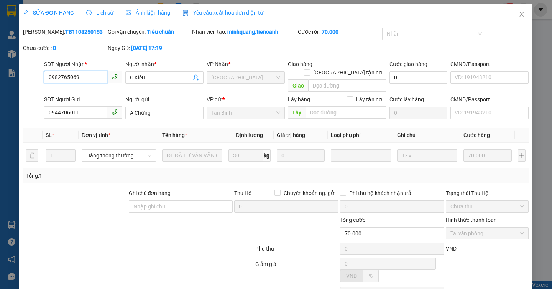
scroll to position [44, 0]
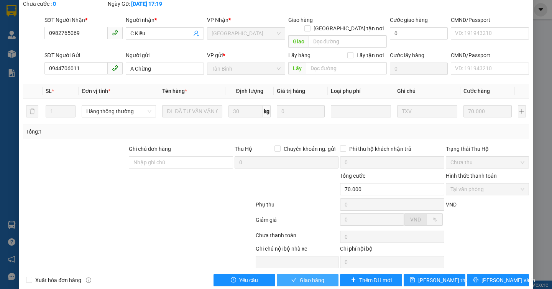
click at [282, 274] on button "Giao hàng" at bounding box center [308, 280] width 62 height 12
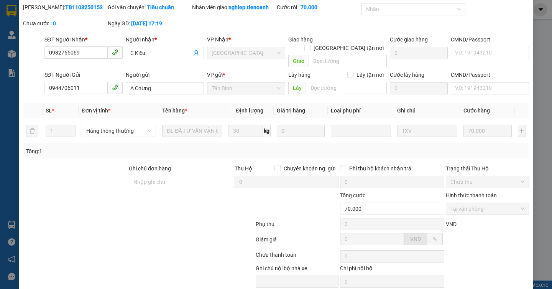
scroll to position [0, 0]
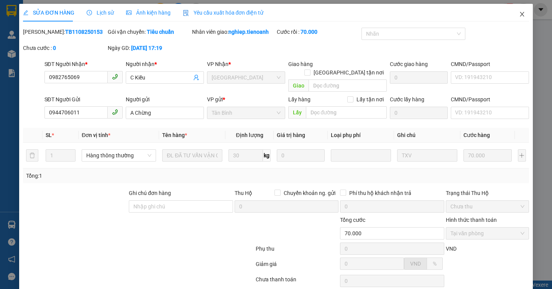
click at [519, 14] on icon "close" at bounding box center [522, 14] width 6 height 6
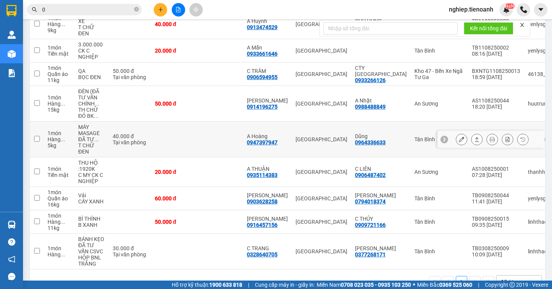
scroll to position [166, 0]
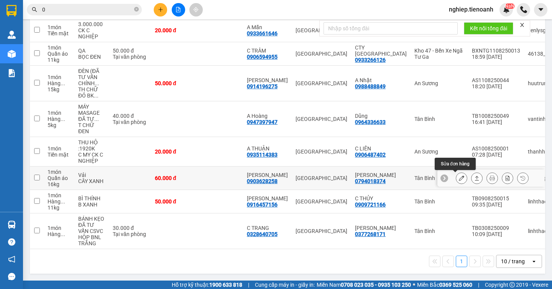
click at [456, 178] on button at bounding box center [461, 177] width 11 height 13
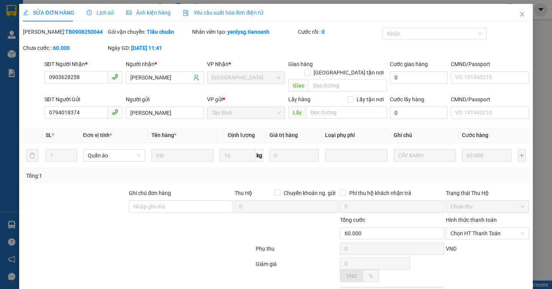
type input "0903628258"
type input "[PERSON_NAME]"
type input "0794018374"
type input "[PERSON_NAME]"
type input "60.000"
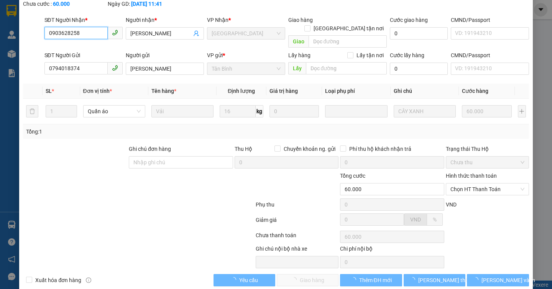
scroll to position [48, 0]
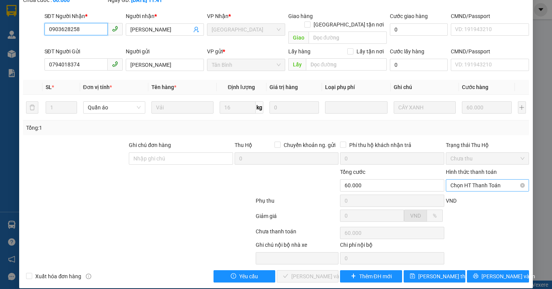
click at [461, 182] on span "Chọn HT Thanh Toán" at bounding box center [487, 184] width 74 height 11
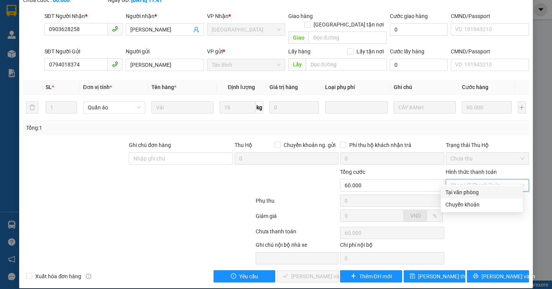
click at [460, 190] on div "Tại văn phòng" at bounding box center [481, 192] width 73 height 8
click at [460, 196] on div "VND" at bounding box center [487, 202] width 85 height 13
type input "0"
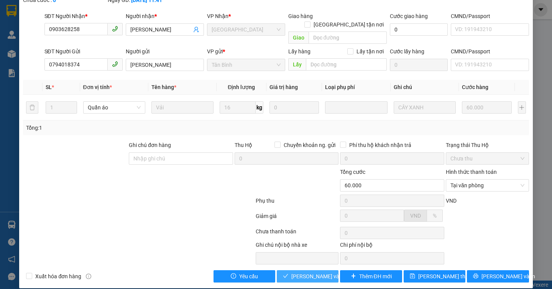
click at [294, 272] on span "[PERSON_NAME] và Giao hàng" at bounding box center [328, 276] width 74 height 8
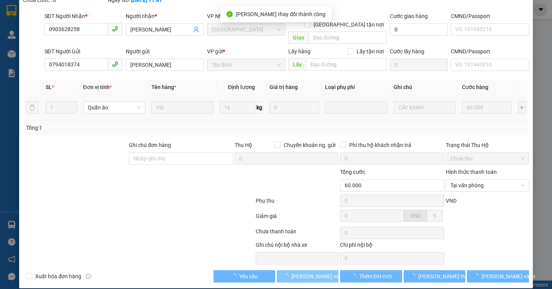
scroll to position [0, 0]
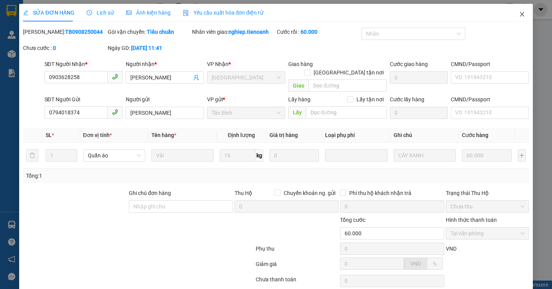
click at [511, 13] on span "Close" at bounding box center [521, 14] width 21 height 21
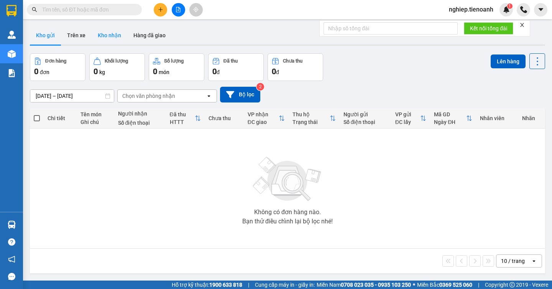
click at [105, 30] on button "Kho nhận" at bounding box center [110, 35] width 36 height 18
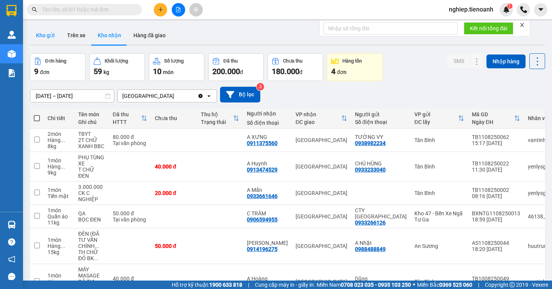
click at [41, 32] on button "Kho gửi" at bounding box center [45, 35] width 31 height 18
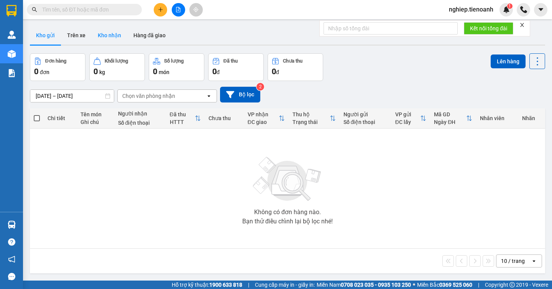
click at [106, 38] on button "Kho nhận" at bounding box center [110, 35] width 36 height 18
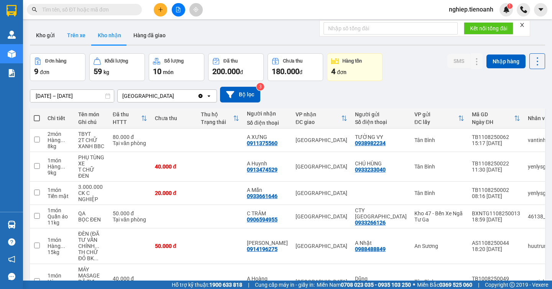
click at [72, 34] on button "Trên xe" at bounding box center [76, 35] width 31 height 18
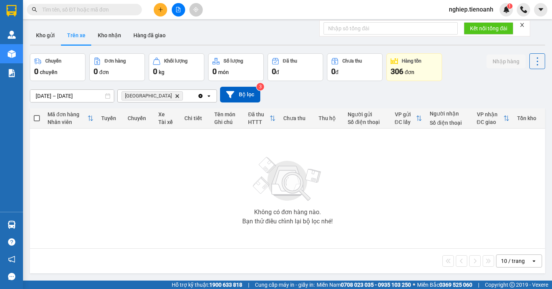
click at [175, 97] on div "Hòa Đông Delete" at bounding box center [158, 96] width 80 height 12
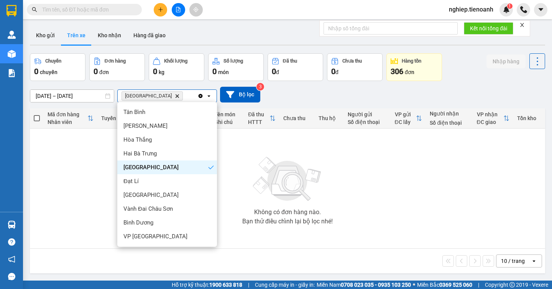
click at [159, 169] on div "[GEOGRAPHIC_DATA]" at bounding box center [167, 167] width 100 height 14
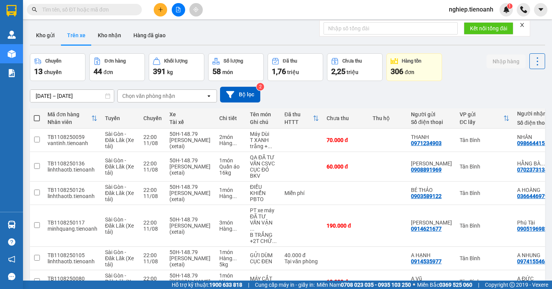
click at [152, 97] on div "Chọn văn phòng nhận" at bounding box center [148, 96] width 53 height 8
click at [148, 96] on div "Chọn văn phòng nhận" at bounding box center [148, 96] width 53 height 8
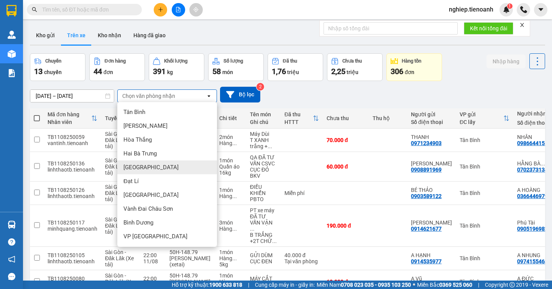
click at [143, 171] on div "[GEOGRAPHIC_DATA]" at bounding box center [167, 167] width 100 height 14
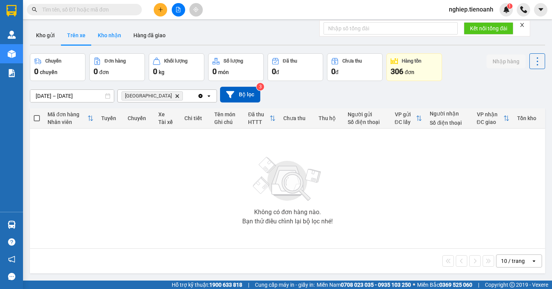
click at [101, 29] on button "Kho nhận" at bounding box center [110, 35] width 36 height 18
type input "[DATE] – [DATE]"
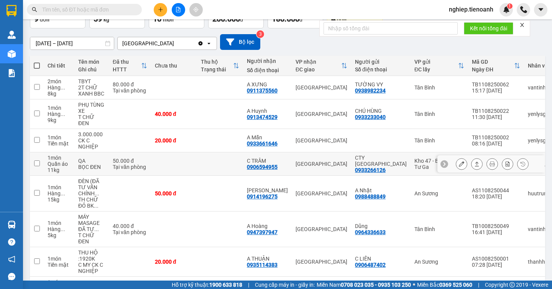
scroll to position [142, 0]
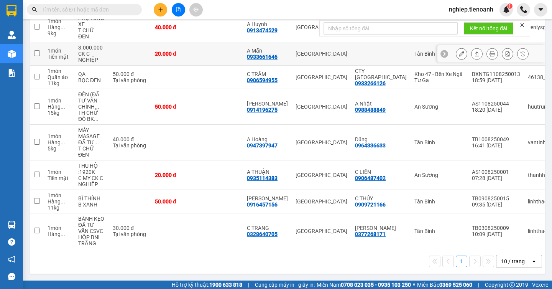
click at [420, 118] on tbody "2 món Hàng ... 8 kg TBYT 2T CHỮ XANH BBC 80.000 đ Tại văn phòng A XƯNG 09113755…" at bounding box center [350, 118] width 640 height 259
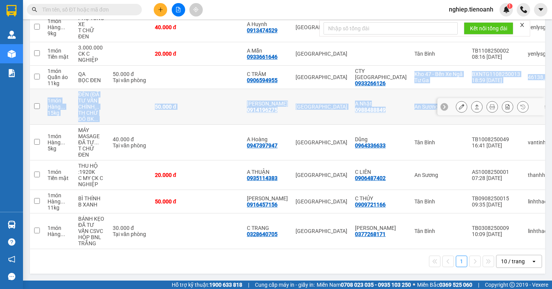
click at [456, 108] on button at bounding box center [461, 106] width 11 height 13
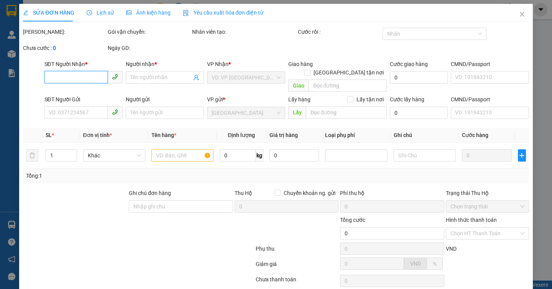
type input "0914196275"
type input "[PERSON_NAME]"
type input "0988488849"
type input "A Nhật"
type input "50.000"
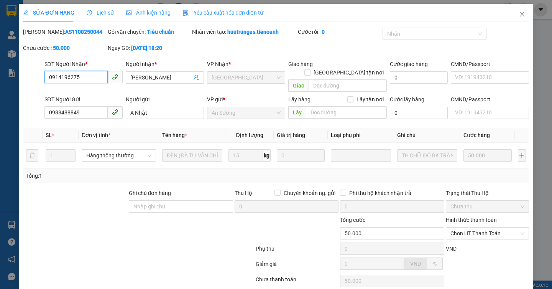
scroll to position [48, 0]
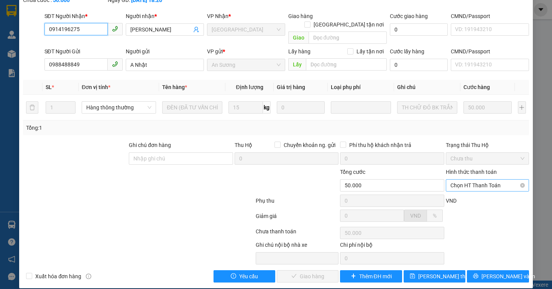
click at [468, 180] on span "Chọn HT Thanh Toán" at bounding box center [487, 184] width 74 height 11
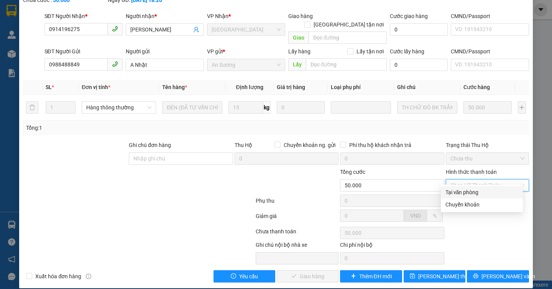
click at [454, 191] on div "Tại văn phòng" at bounding box center [481, 192] width 73 height 8
type input "0"
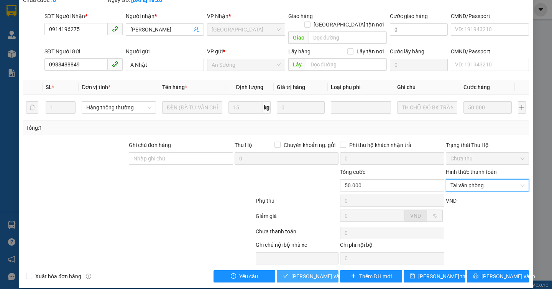
click at [313, 272] on span "[PERSON_NAME] và Giao hàng" at bounding box center [328, 276] width 74 height 8
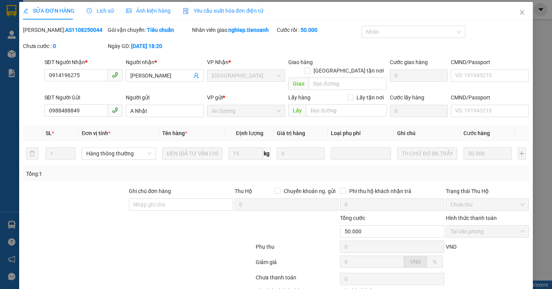
scroll to position [0, 0]
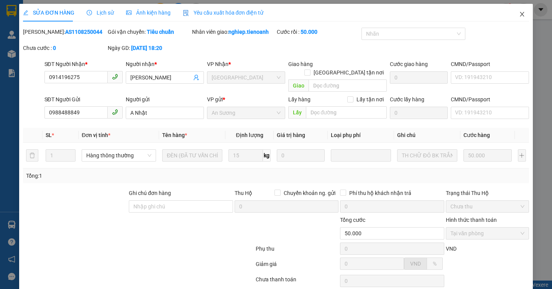
click at [520, 15] on icon "close" at bounding box center [522, 14] width 4 height 5
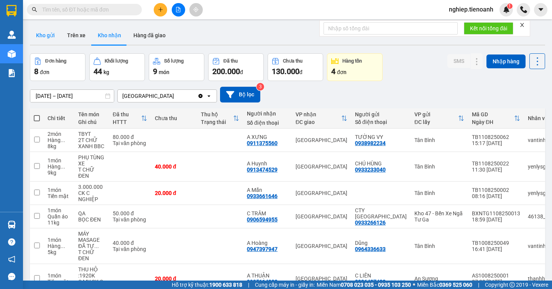
click at [39, 34] on button "Kho gửi" at bounding box center [45, 35] width 31 height 18
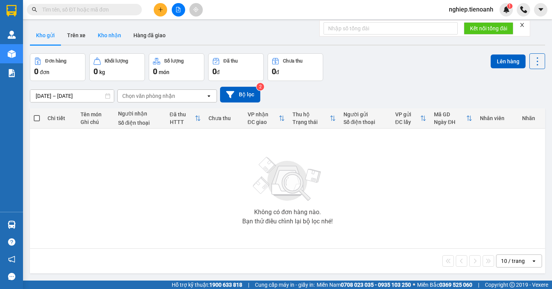
click at [106, 36] on button "Kho nhận" at bounding box center [110, 35] width 36 height 18
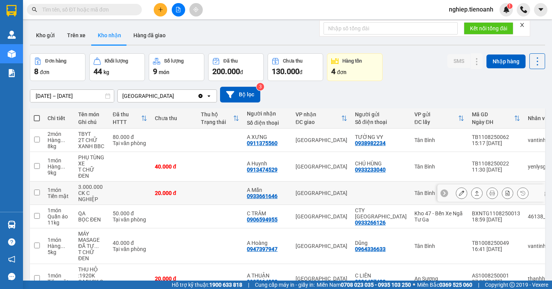
click at [459, 195] on icon at bounding box center [461, 192] width 5 height 5
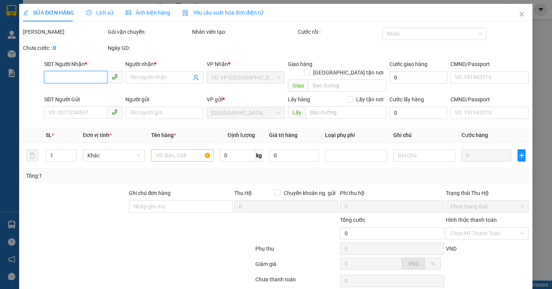
scroll to position [48, 0]
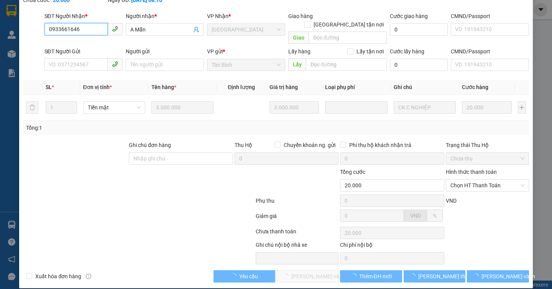
type input "0933661646"
type input "A Mẫn"
type input "20.000"
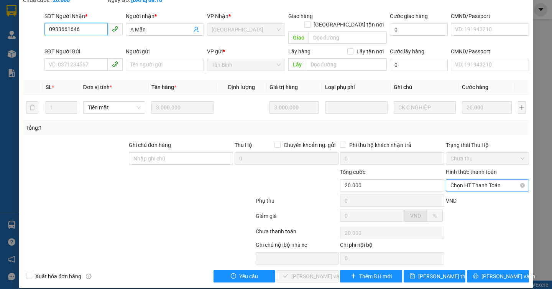
click at [469, 179] on span "Chọn HT Thanh Toán" at bounding box center [487, 184] width 74 height 11
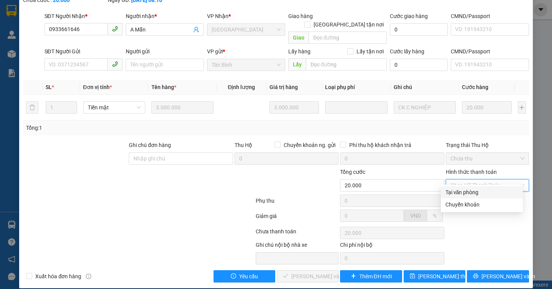
click at [462, 192] on div "Tại văn phòng" at bounding box center [481, 192] width 73 height 8
type input "0"
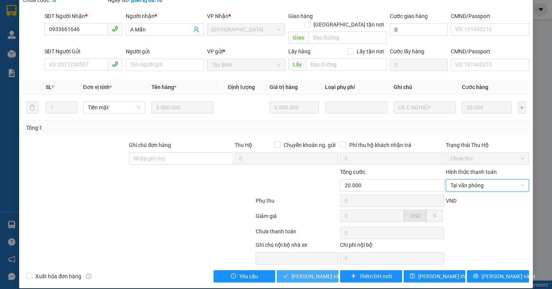
click at [309, 272] on span "[PERSON_NAME] và Giao hàng" at bounding box center [328, 276] width 74 height 8
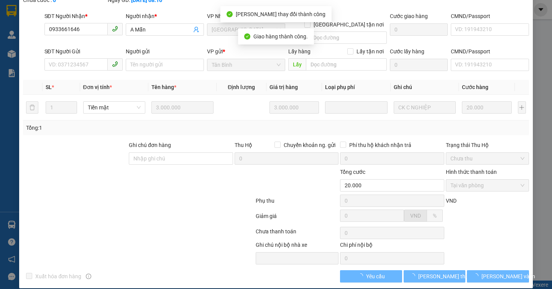
scroll to position [0, 0]
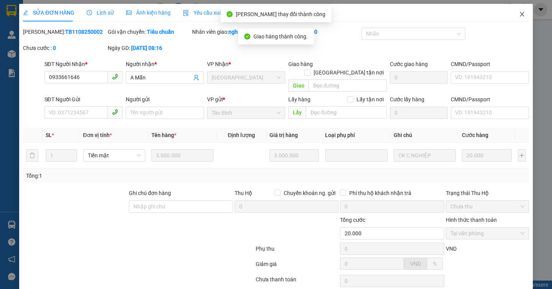
click at [519, 15] on icon "close" at bounding box center [522, 14] width 6 height 6
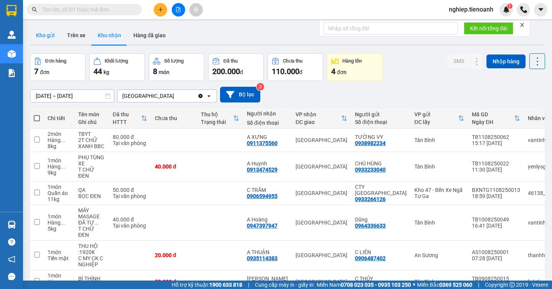
click at [36, 32] on button "Kho gửi" at bounding box center [45, 35] width 31 height 18
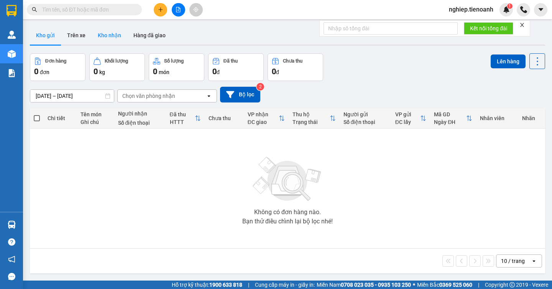
click at [98, 40] on button "Kho nhận" at bounding box center [110, 35] width 36 height 18
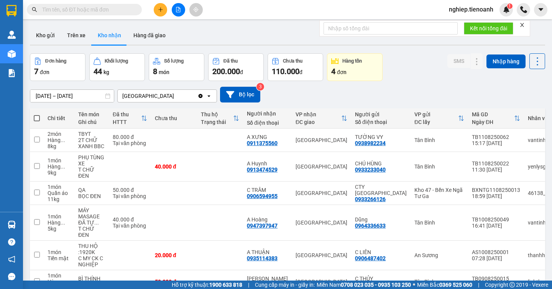
click at [47, 36] on button "Kho gửi" at bounding box center [45, 35] width 31 height 18
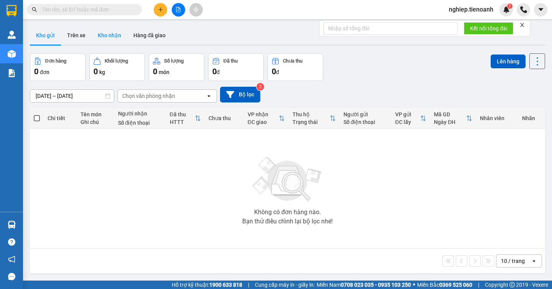
click at [121, 37] on button "Kho nhận" at bounding box center [110, 35] width 36 height 18
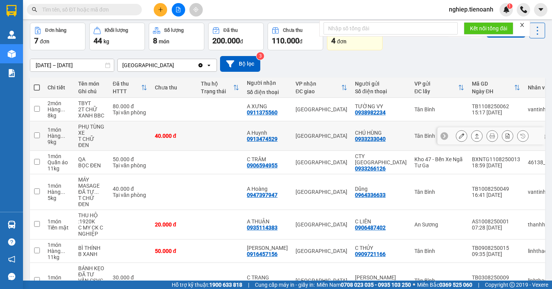
scroll to position [83, 0]
